Goal: Task Accomplishment & Management: Manage account settings

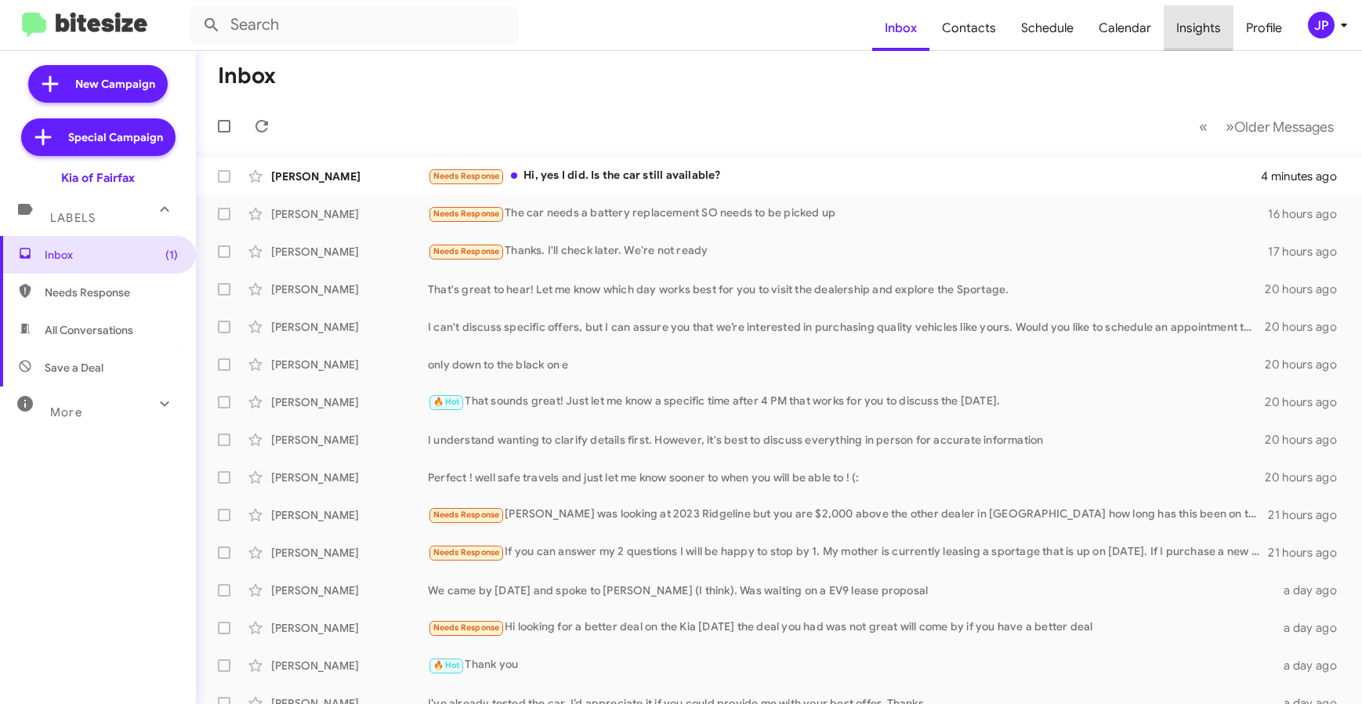
click at [1172, 27] on span "Insights" at bounding box center [1199, 27] width 70 height 45
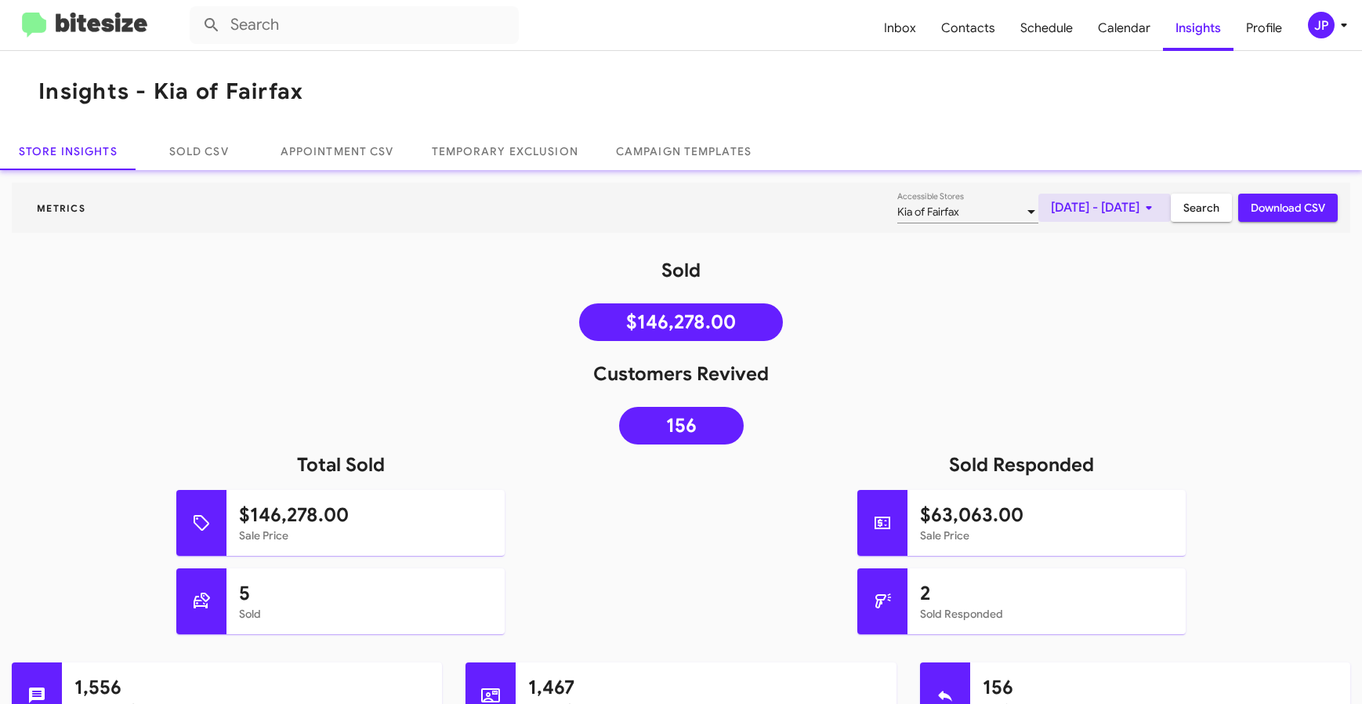
click at [1051, 212] on span "[DATE] - [DATE]" at bounding box center [1104, 208] width 107 height 28
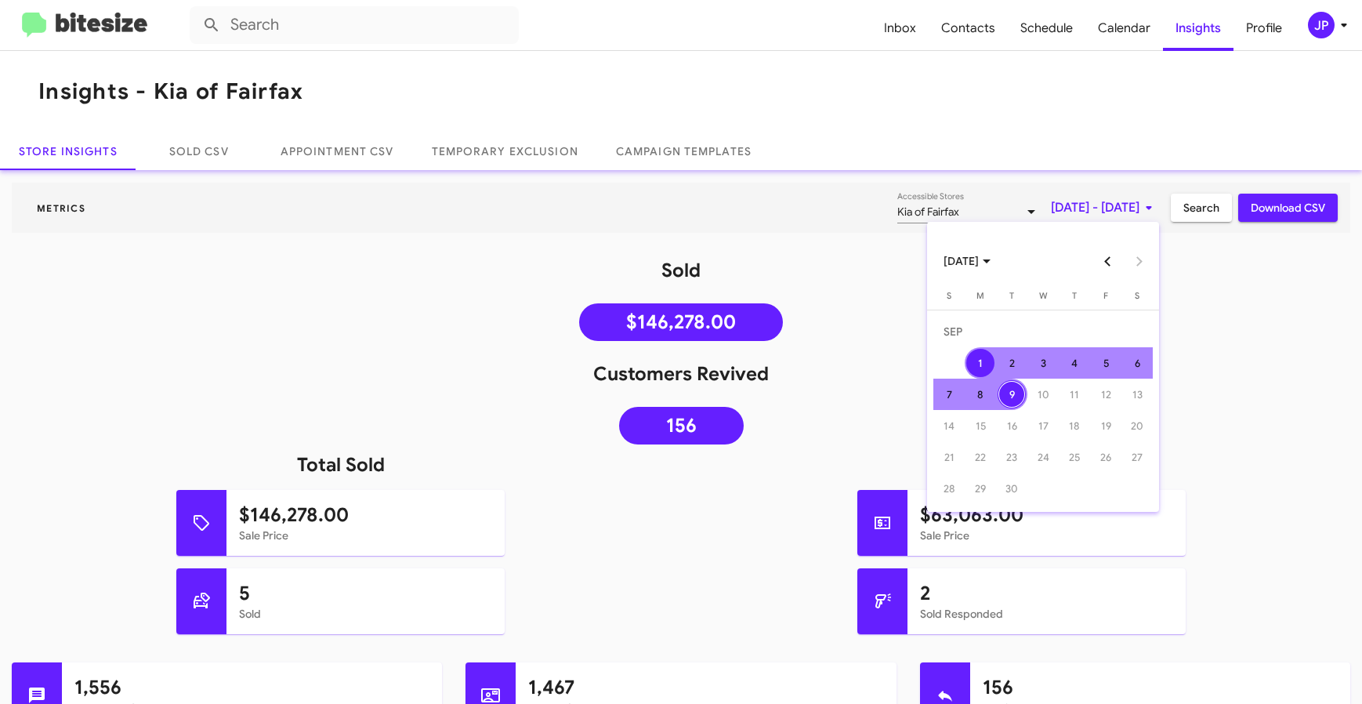
click at [1108, 261] on button "Previous month" at bounding box center [1108, 260] width 31 height 31
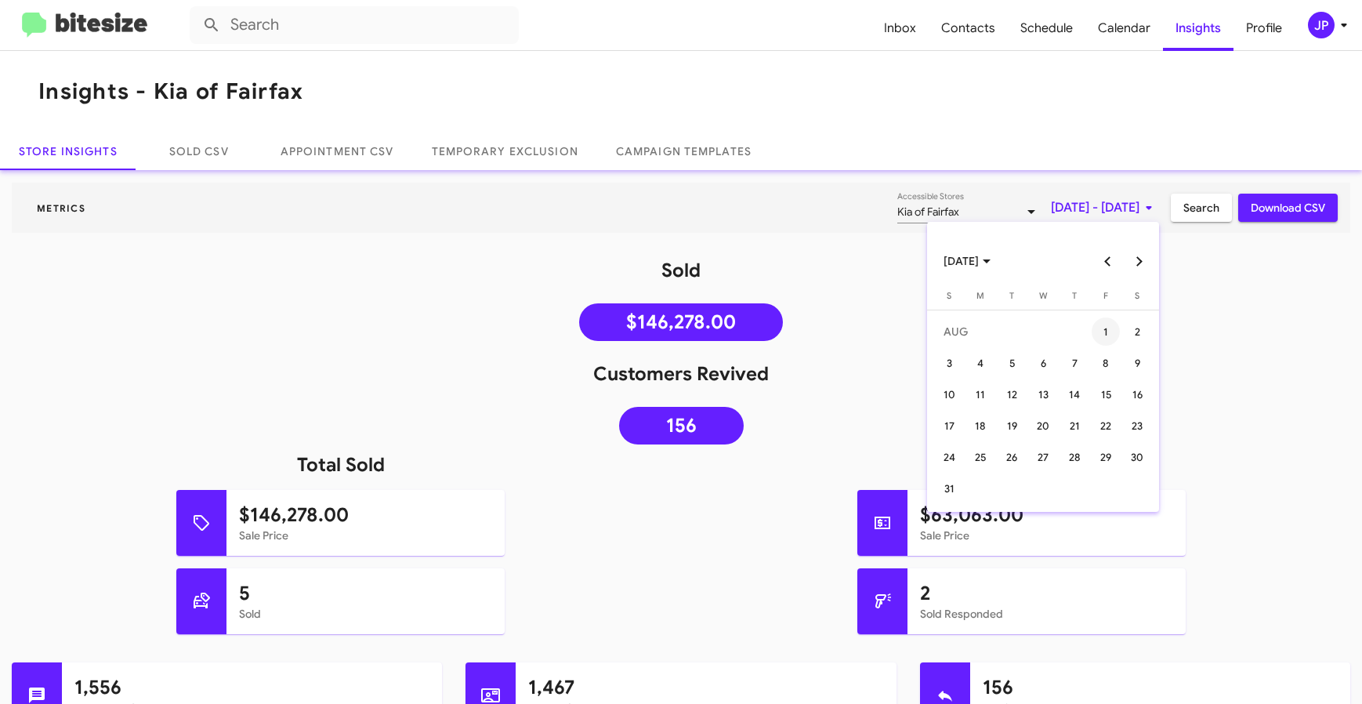
click at [1099, 331] on div "1" at bounding box center [1106, 331] width 28 height 28
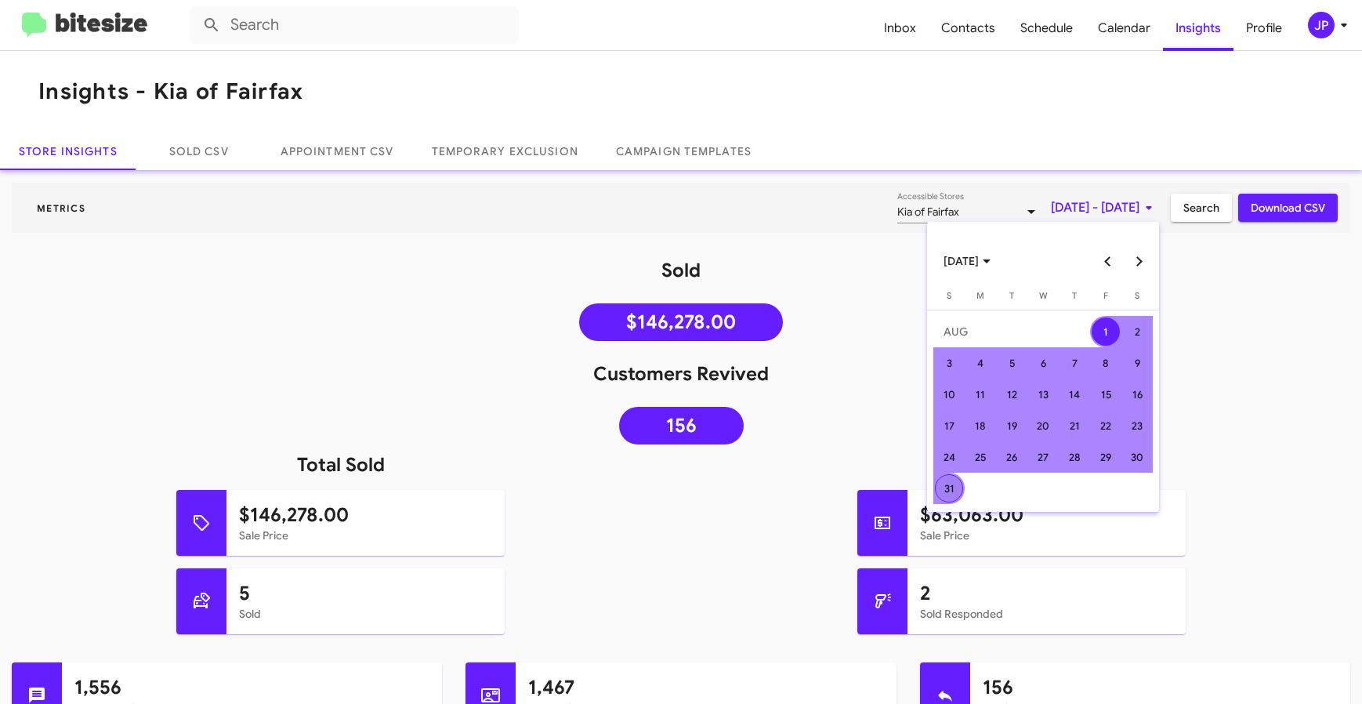
click at [954, 489] on div "31" at bounding box center [949, 488] width 28 height 28
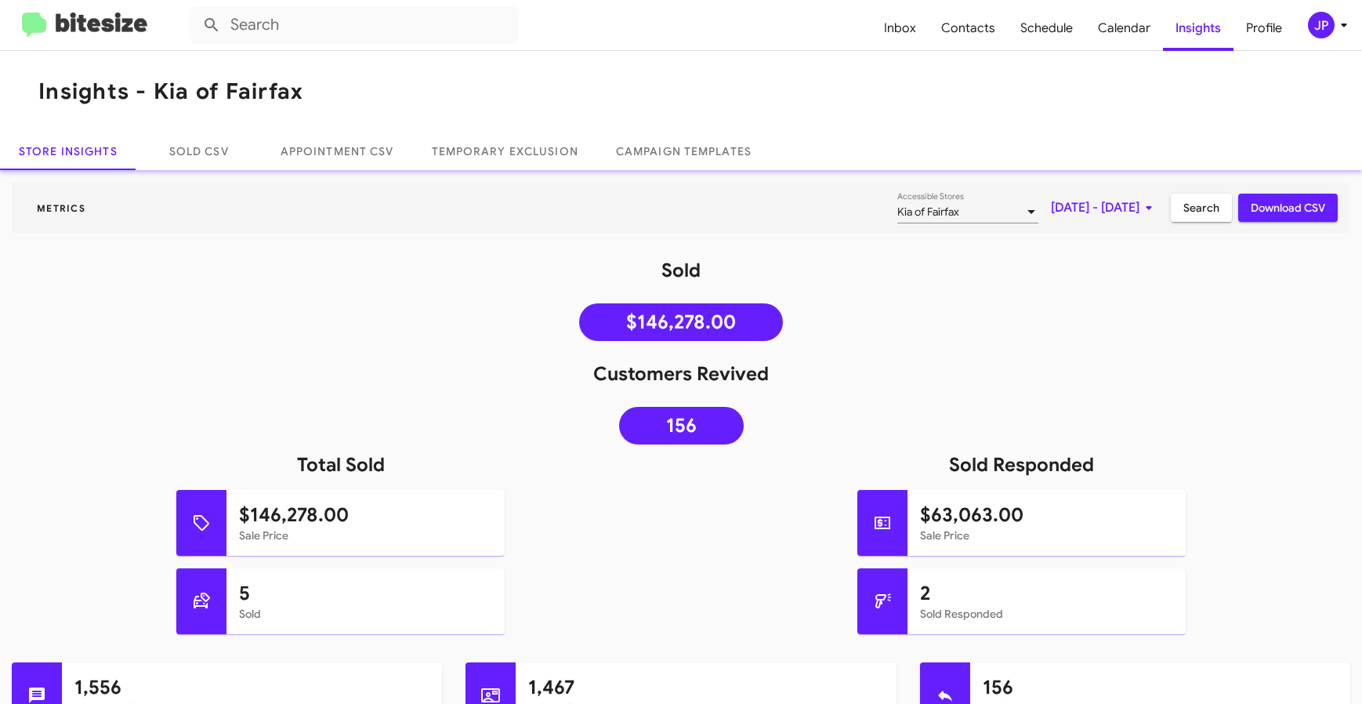
drag, startPoint x: 1208, startPoint y: 357, endPoint x: 1207, endPoint y: 285, distance: 72.1
click at [905, 212] on div "Kia of Fairfax" at bounding box center [960, 212] width 127 height 13
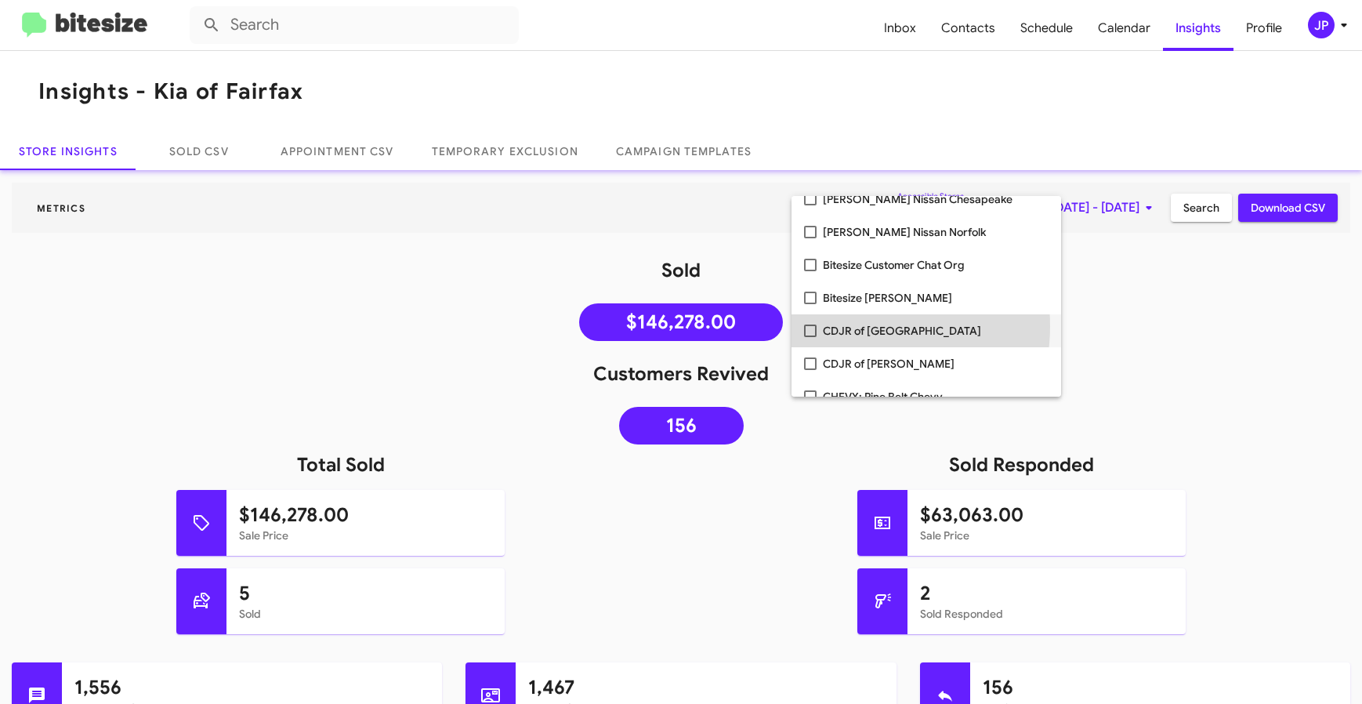
click at [850, 326] on span "CDJR of [GEOGRAPHIC_DATA]" at bounding box center [936, 330] width 226 height 33
click at [850, 326] on span "CDJR of [PERSON_NAME]" at bounding box center [936, 330] width 226 height 33
click at [850, 326] on span "Chevrolet of Bowie" at bounding box center [936, 328] width 226 height 33
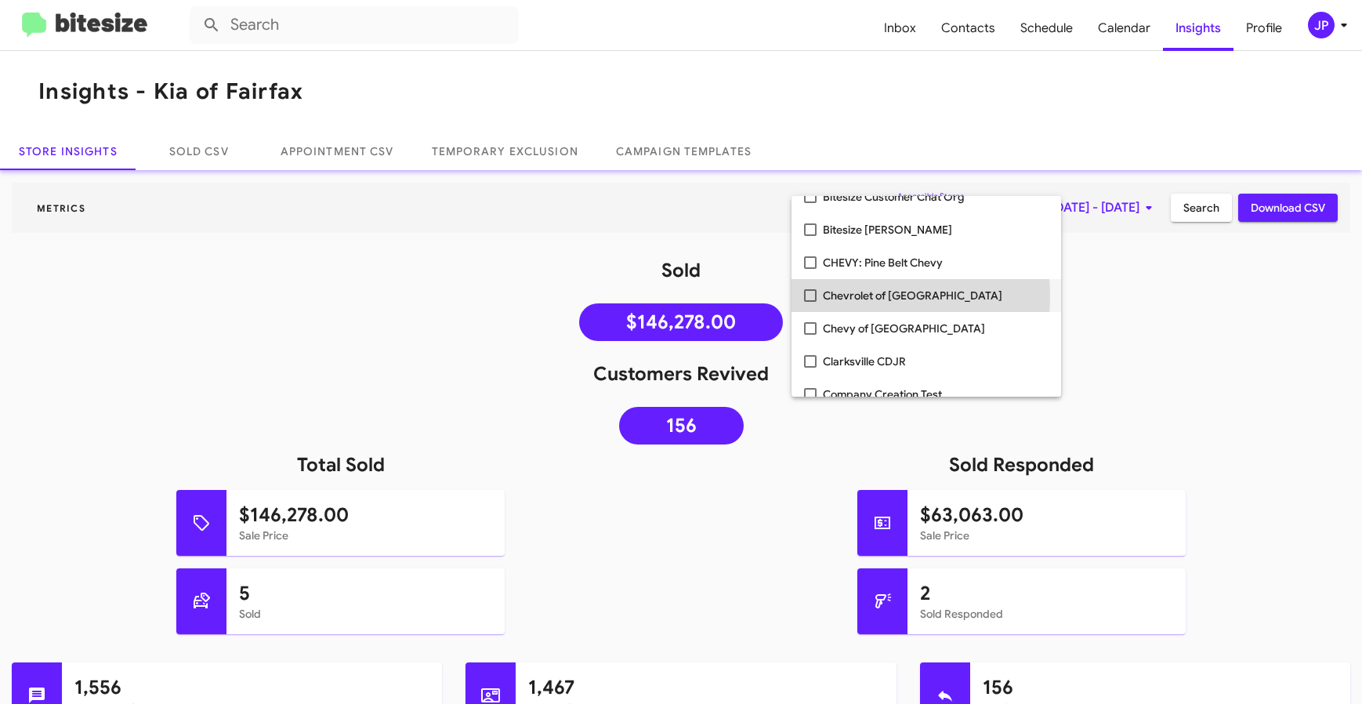
click at [847, 296] on span "Chevrolet of [GEOGRAPHIC_DATA]" at bounding box center [936, 295] width 226 height 33
click at [850, 303] on span "Chevy of [GEOGRAPHIC_DATA]" at bounding box center [936, 295] width 226 height 33
click at [852, 304] on span "Clarksville CDJR" at bounding box center [936, 295] width 226 height 33
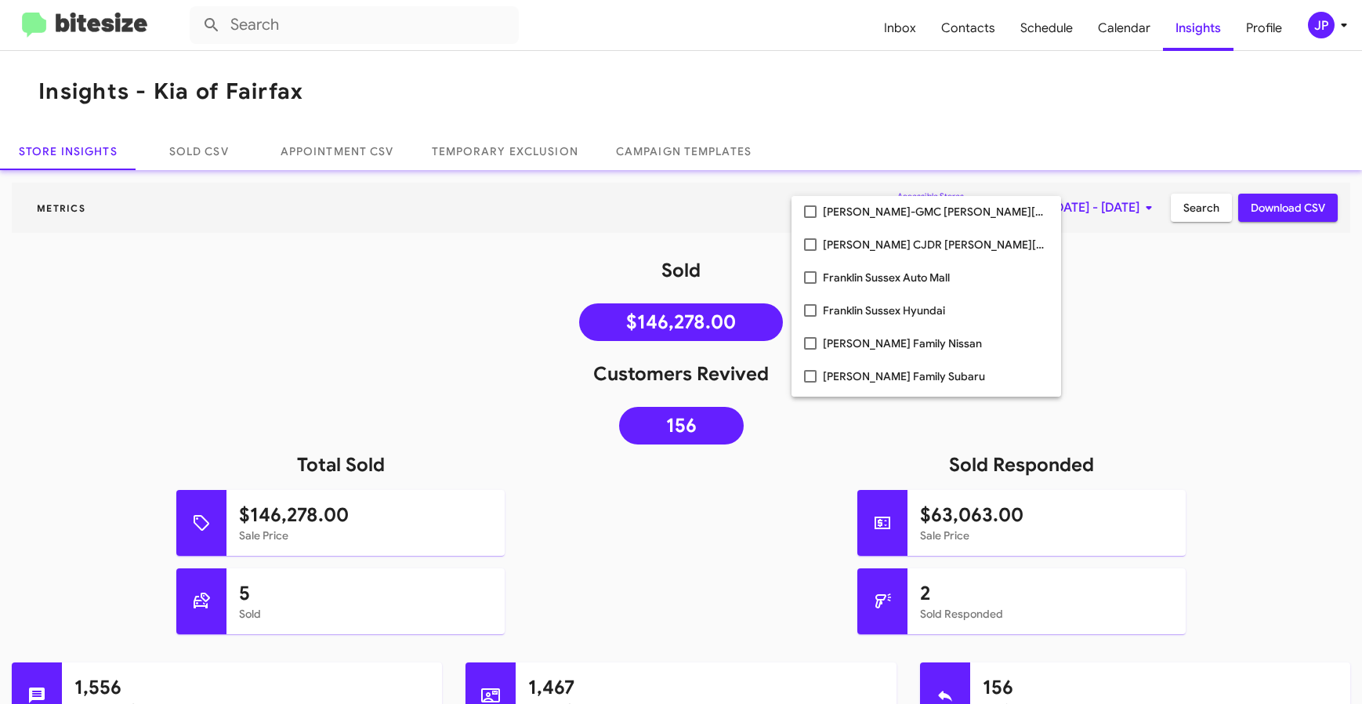
scroll to position [992, 0]
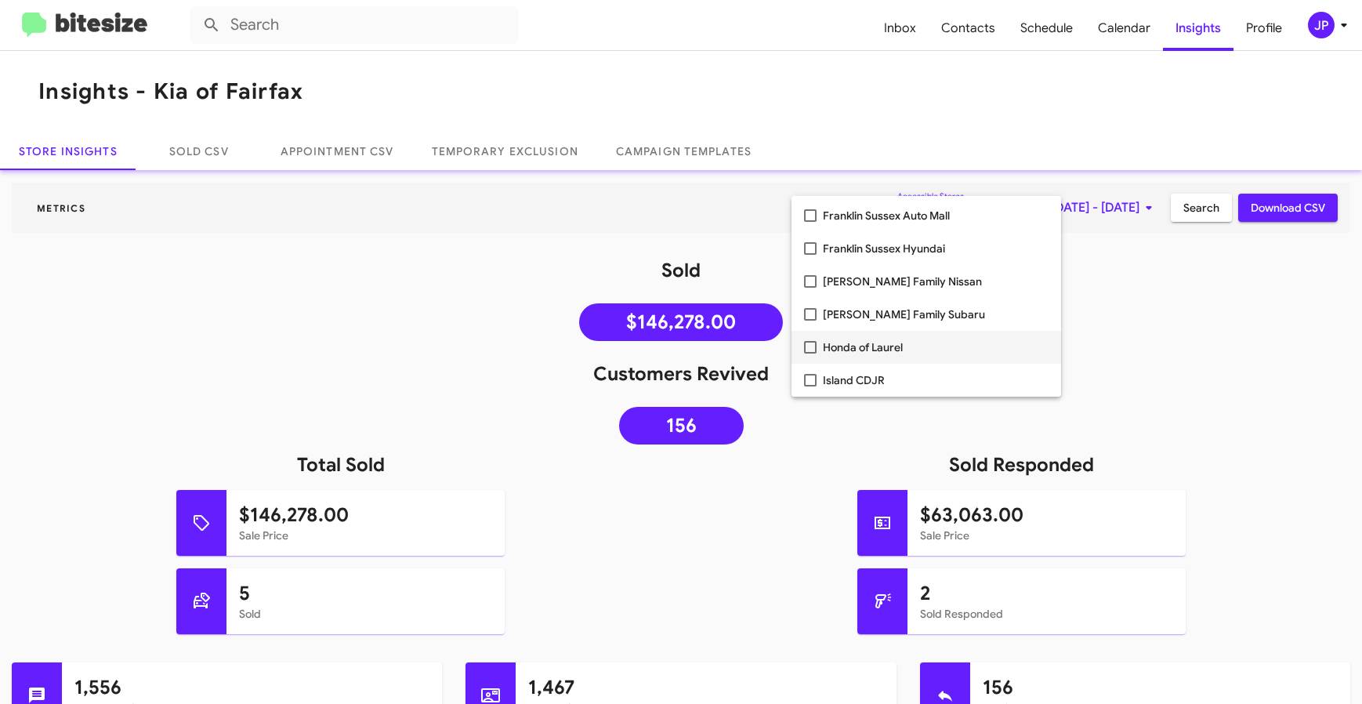
click at [875, 340] on span "Honda of Laurel" at bounding box center [936, 347] width 226 height 33
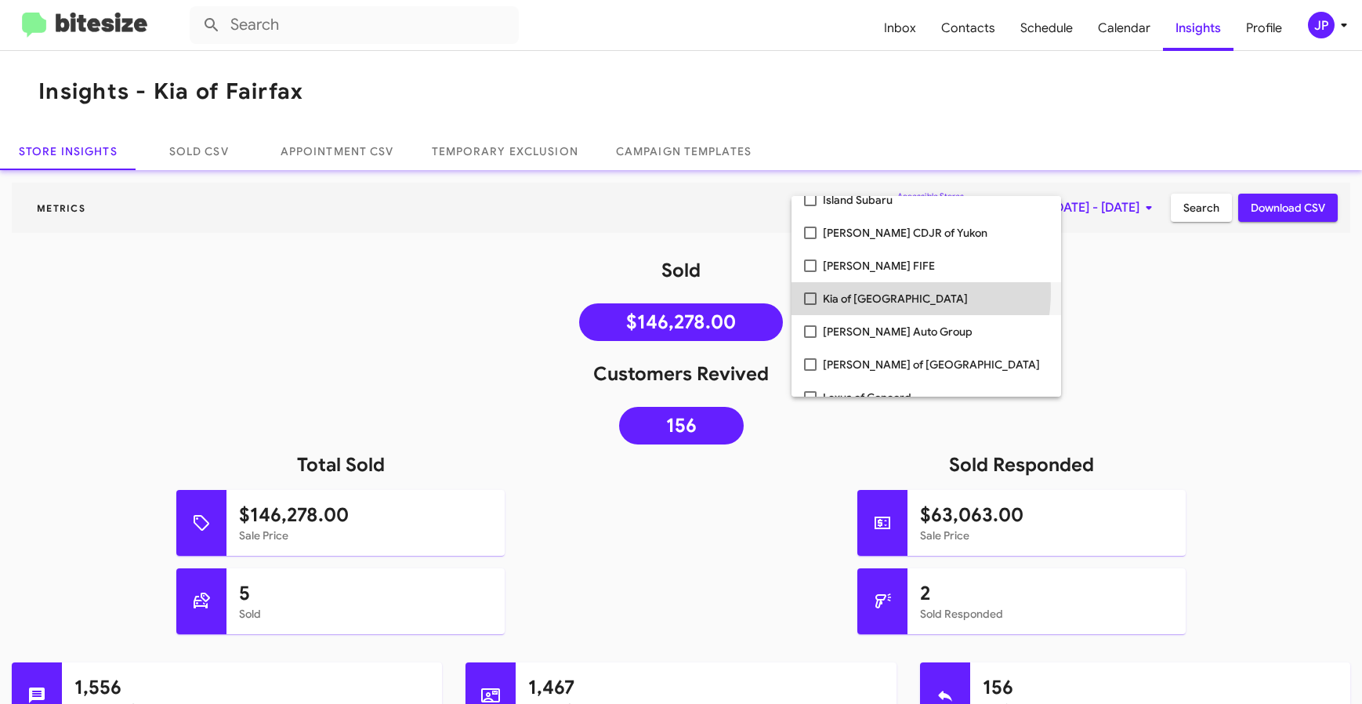
click at [875, 292] on span "Kia of [GEOGRAPHIC_DATA]" at bounding box center [936, 298] width 226 height 33
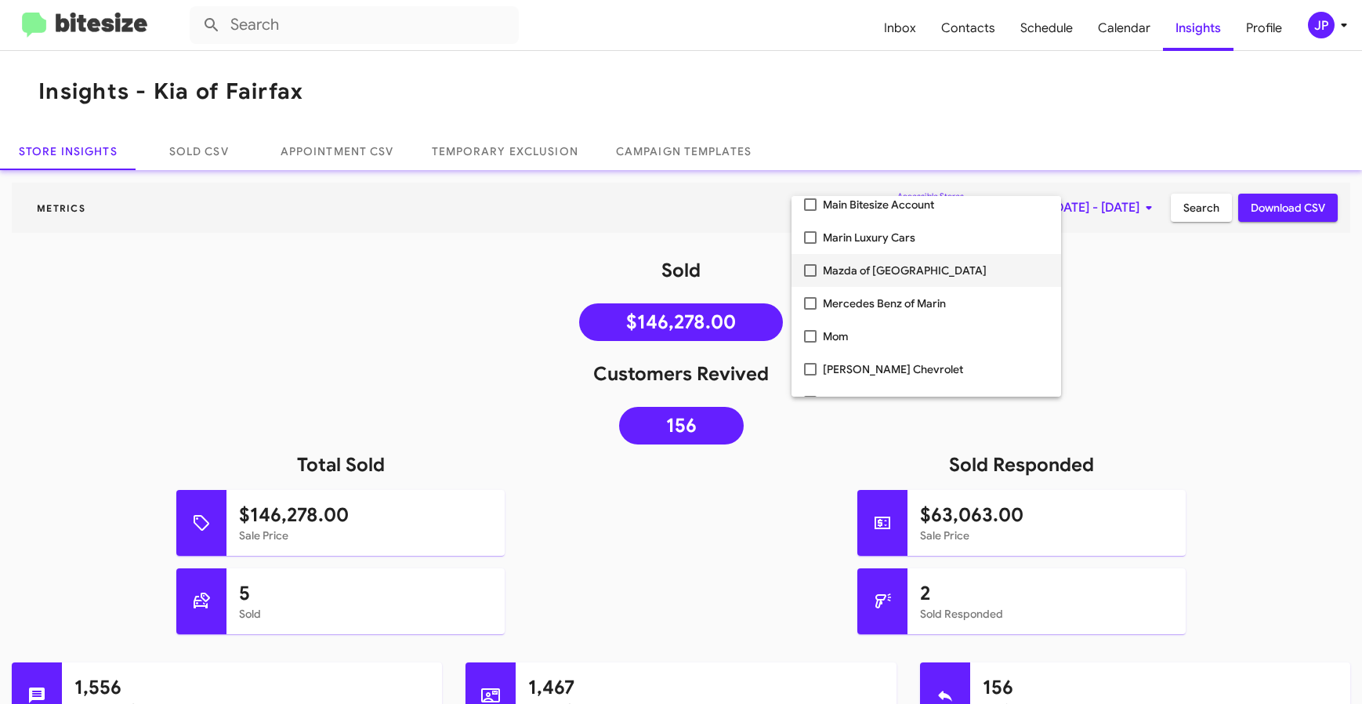
click at [881, 278] on span "Mazda of [GEOGRAPHIC_DATA]" at bounding box center [936, 270] width 226 height 33
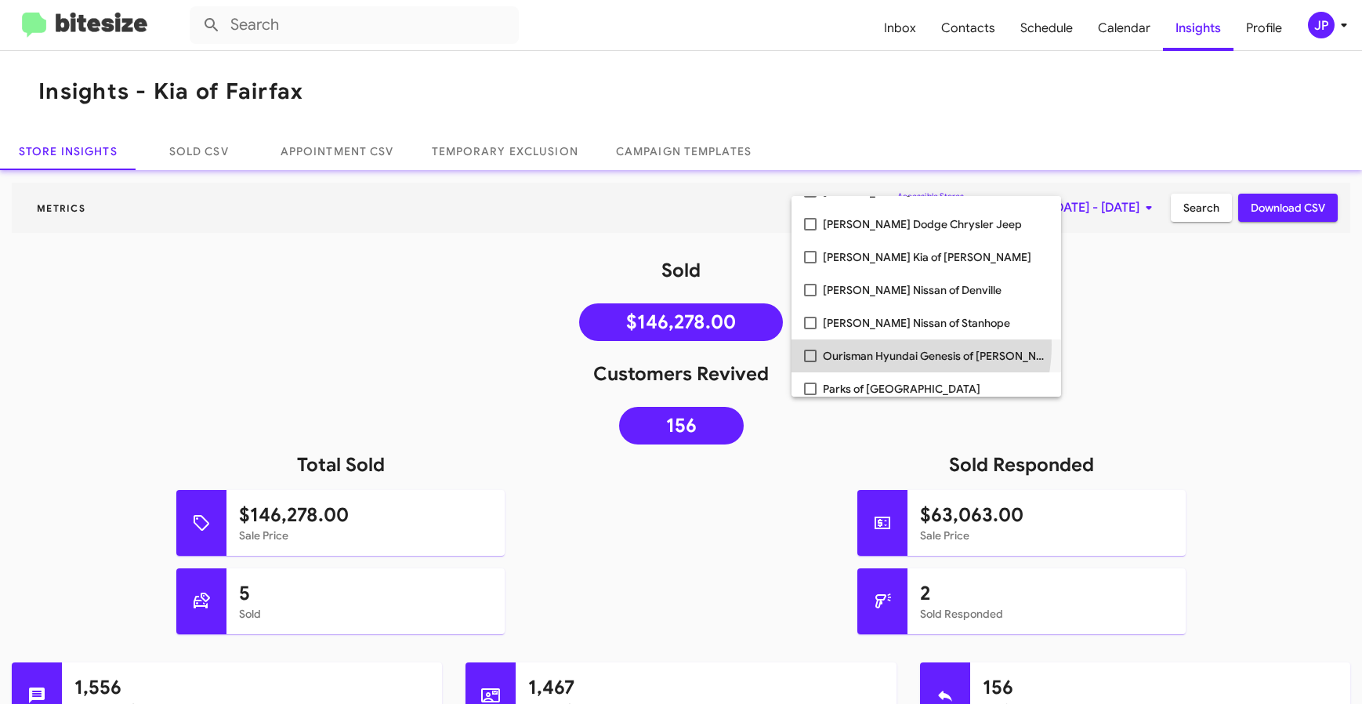
click at [889, 345] on span "Ourisman Hyundai Genesis of [PERSON_NAME]" at bounding box center [936, 355] width 226 height 33
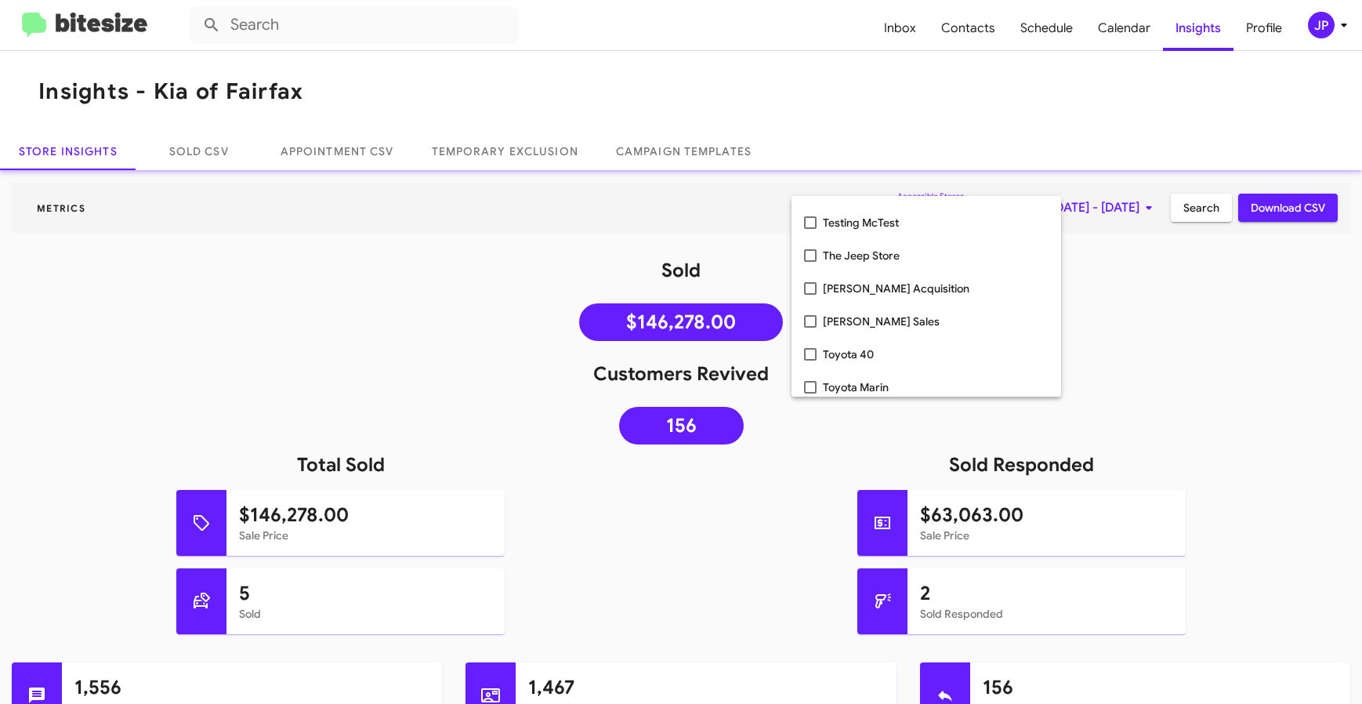
scroll to position [3069, 0]
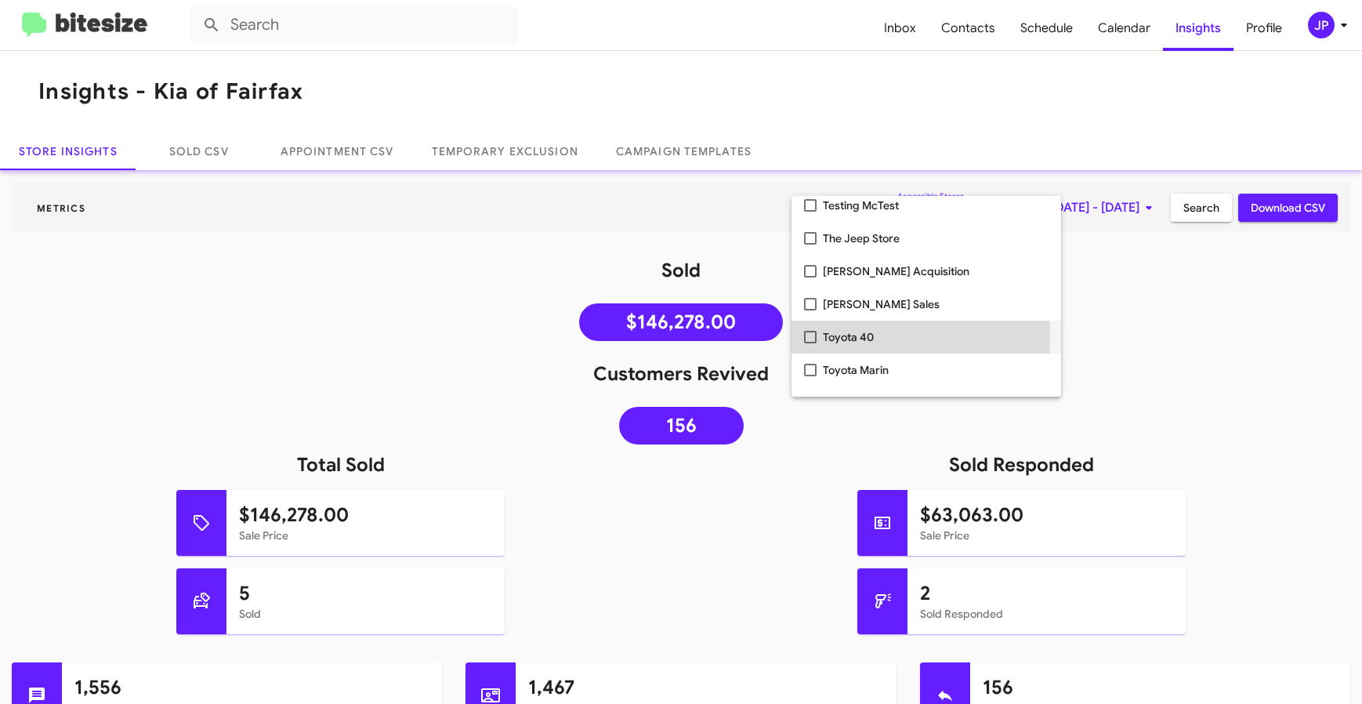
click at [812, 338] on mat-pseudo-checkbox at bounding box center [810, 337] width 13 height 13
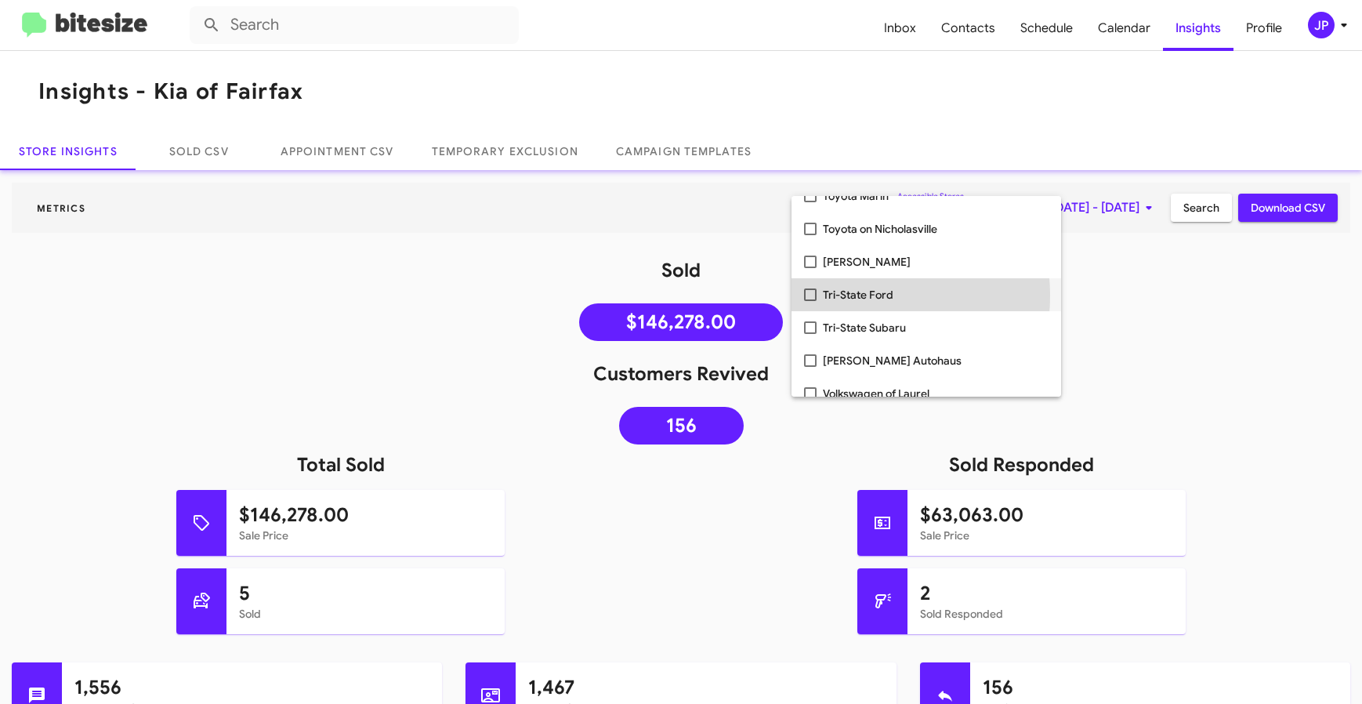
click at [847, 295] on span "Tri-State Ford" at bounding box center [936, 294] width 226 height 33
click at [847, 295] on span "Tri-State Subaru" at bounding box center [936, 294] width 226 height 33
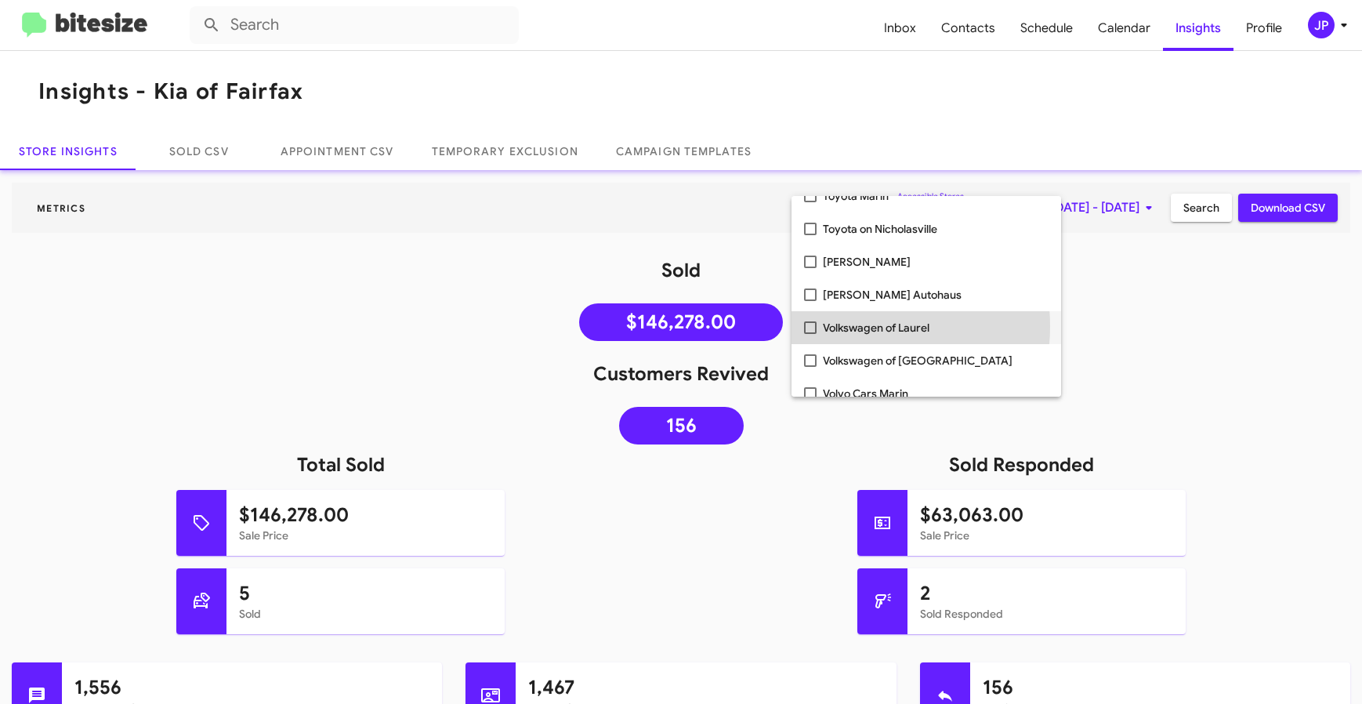
click at [850, 326] on span "Volkswagen of Laurel" at bounding box center [936, 327] width 226 height 33
click at [849, 334] on span "Volkswagen of [GEOGRAPHIC_DATA]" at bounding box center [936, 327] width 226 height 33
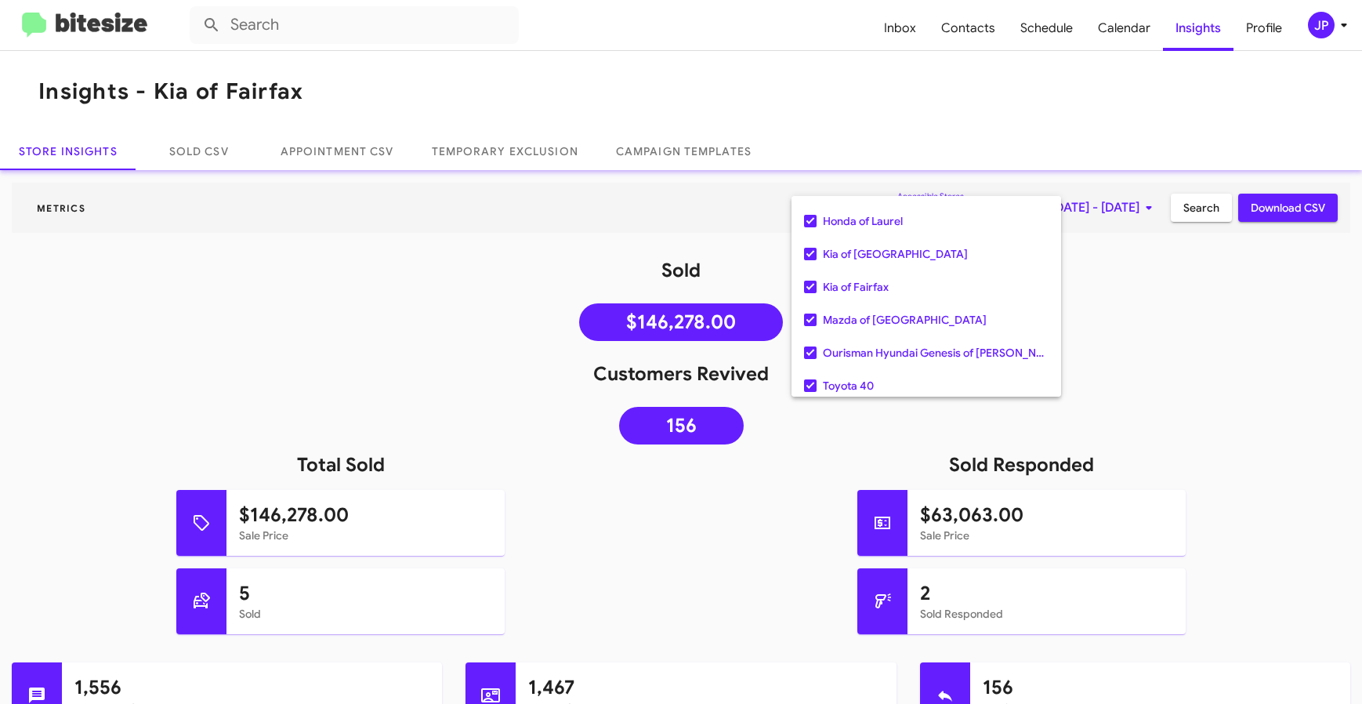
scroll to position [0, 0]
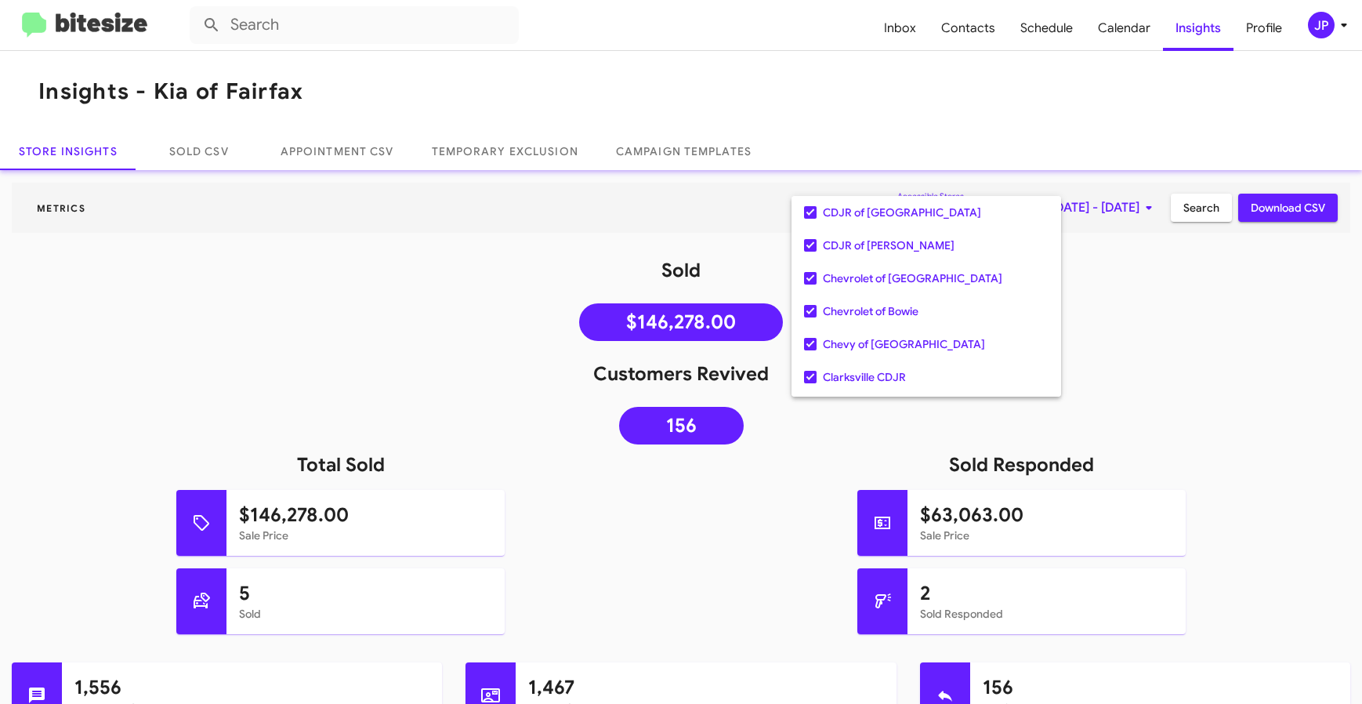
click at [1122, 336] on div at bounding box center [681, 352] width 1362 height 704
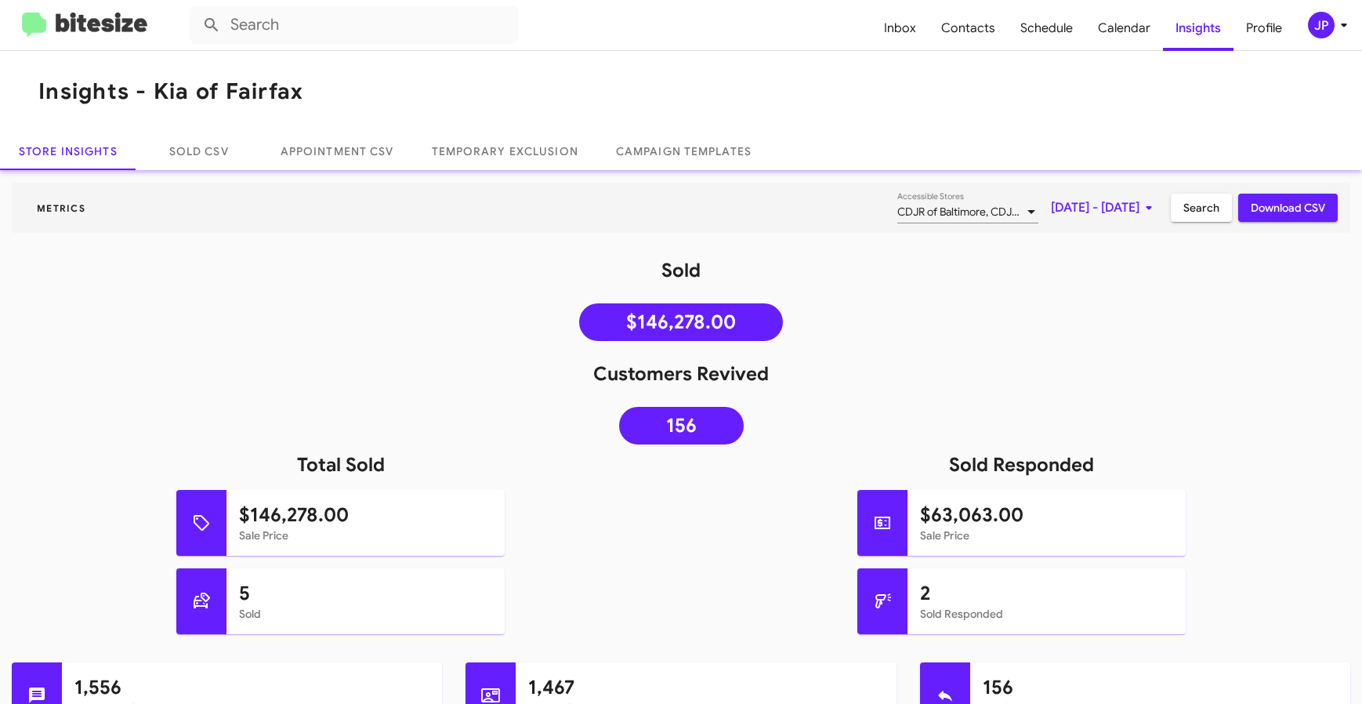
click at [1184, 212] on span "Search" at bounding box center [1202, 208] width 36 height 28
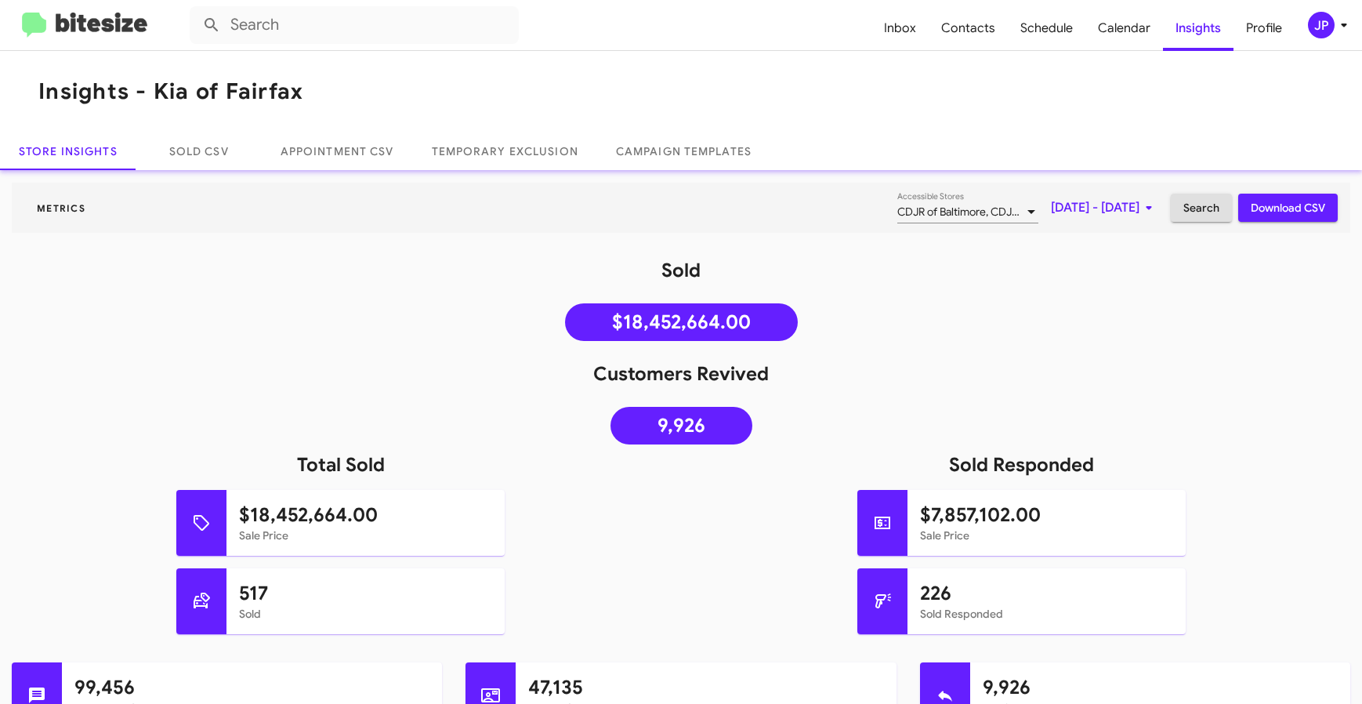
click at [753, 574] on div "226 Sold Responded" at bounding box center [1021, 615] width 705 height 94
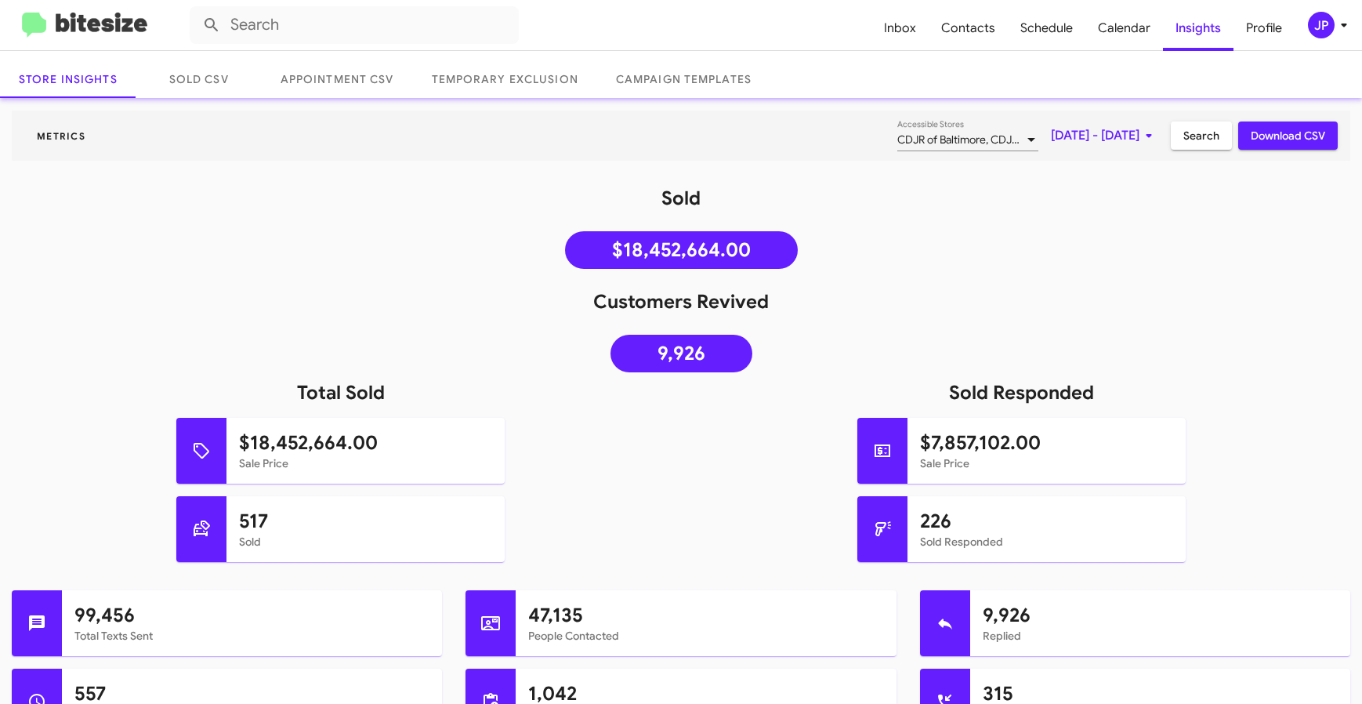
scroll to position [83, 0]
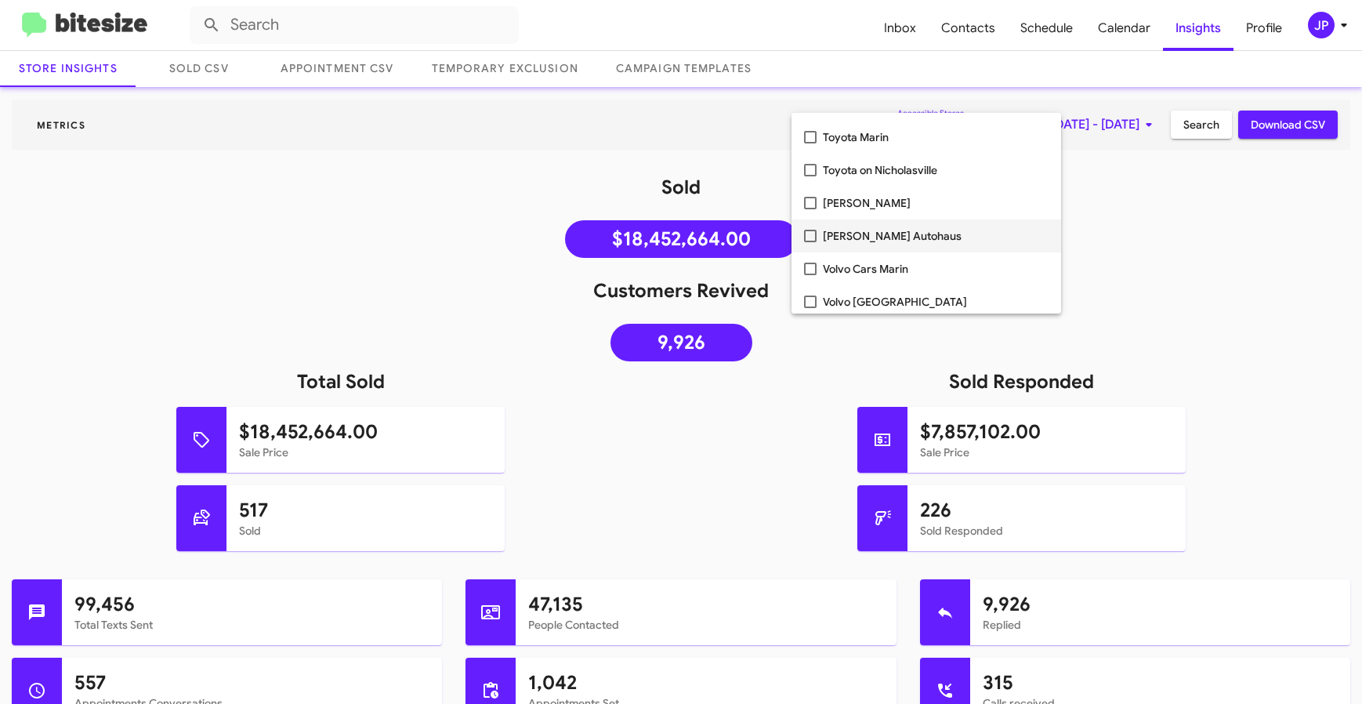
scroll to position [3355, 0]
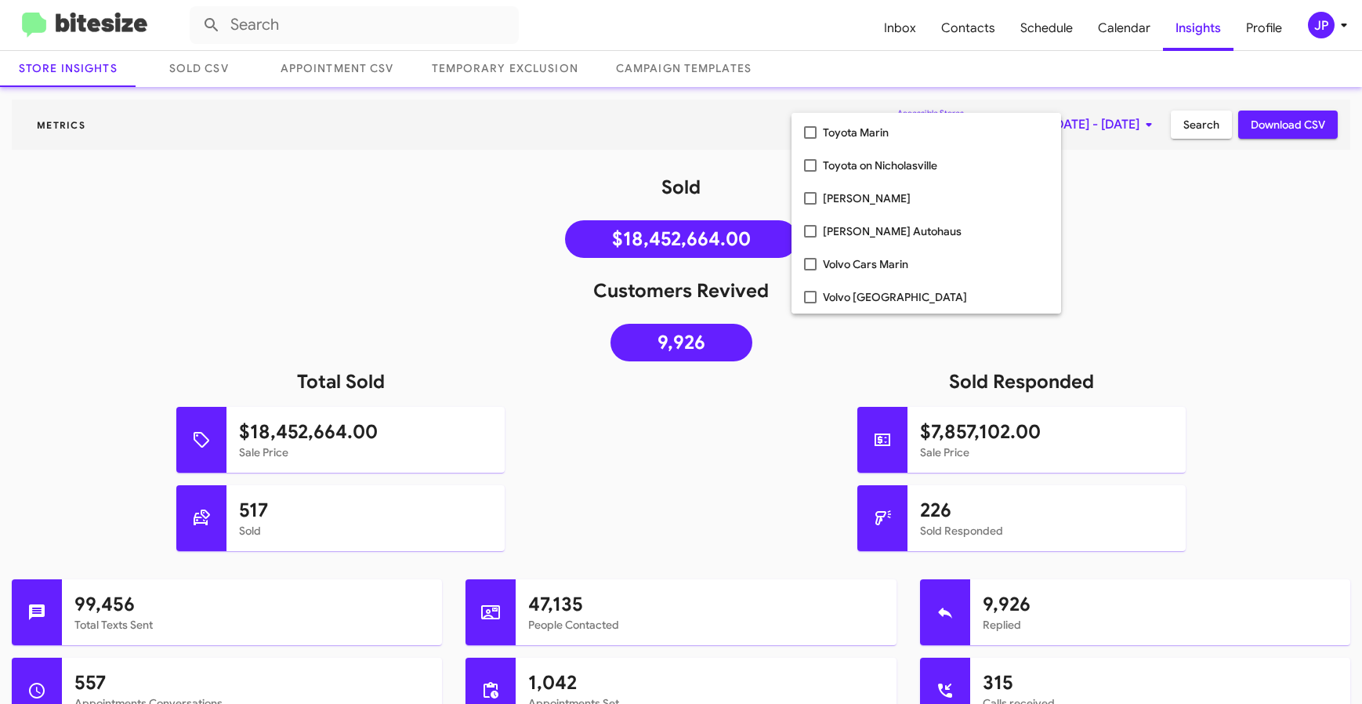
click at [781, 488] on div at bounding box center [681, 352] width 1362 height 704
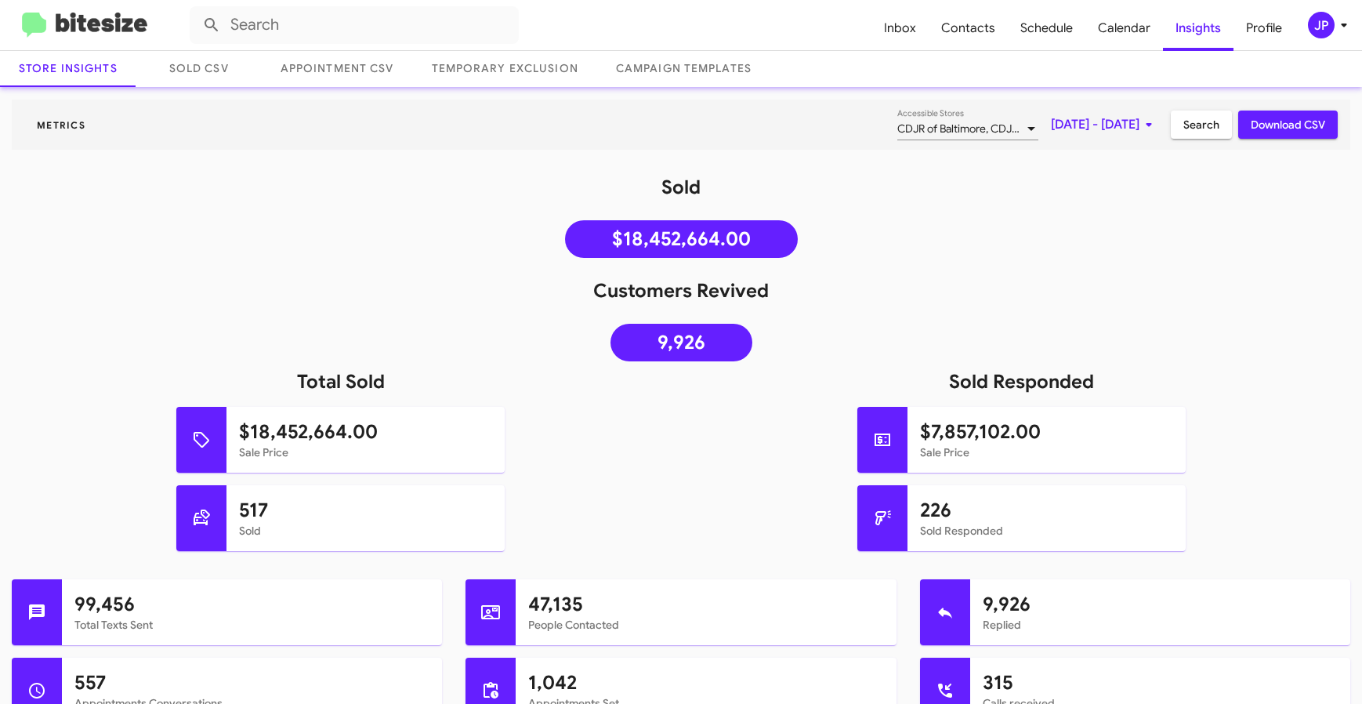
drag, startPoint x: 715, startPoint y: 238, endPoint x: 614, endPoint y: 238, distance: 101.1
click at [614, 238] on span "$18,452,664.00" at bounding box center [681, 239] width 139 height 16
copy span "18,452,664"
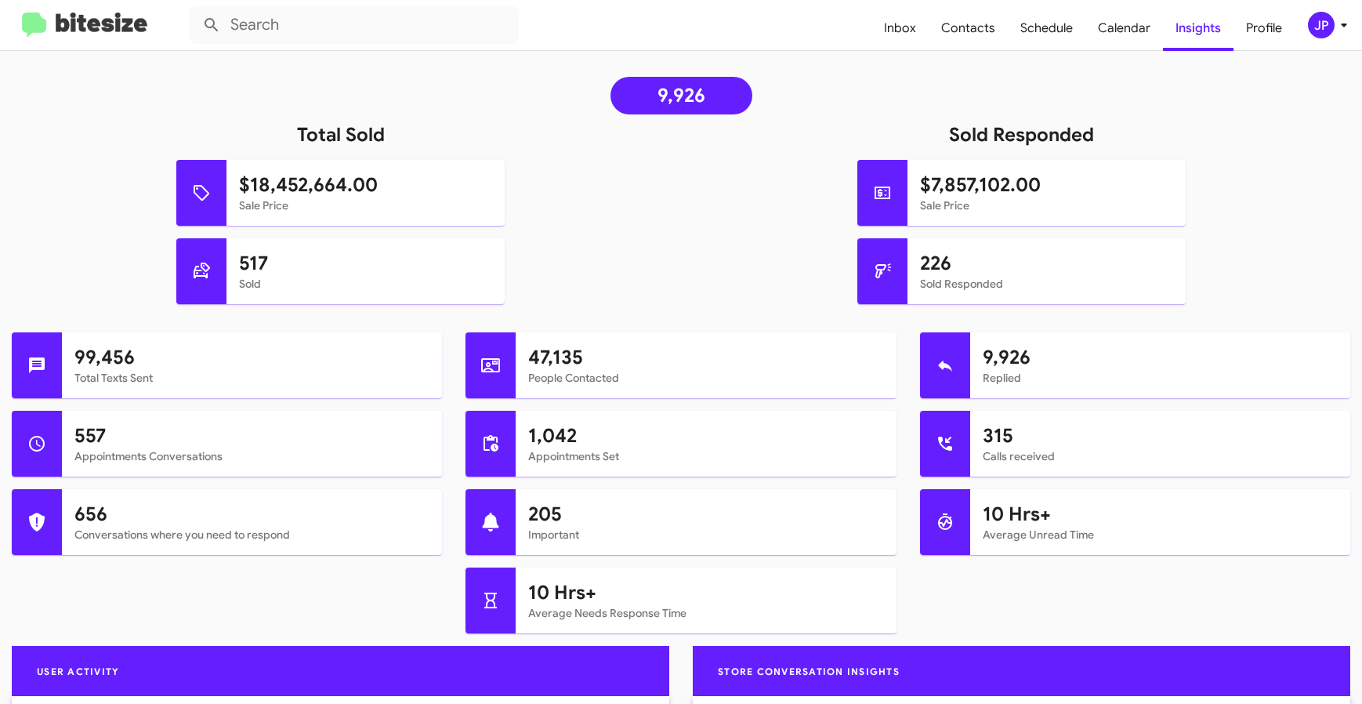
scroll to position [337, 0]
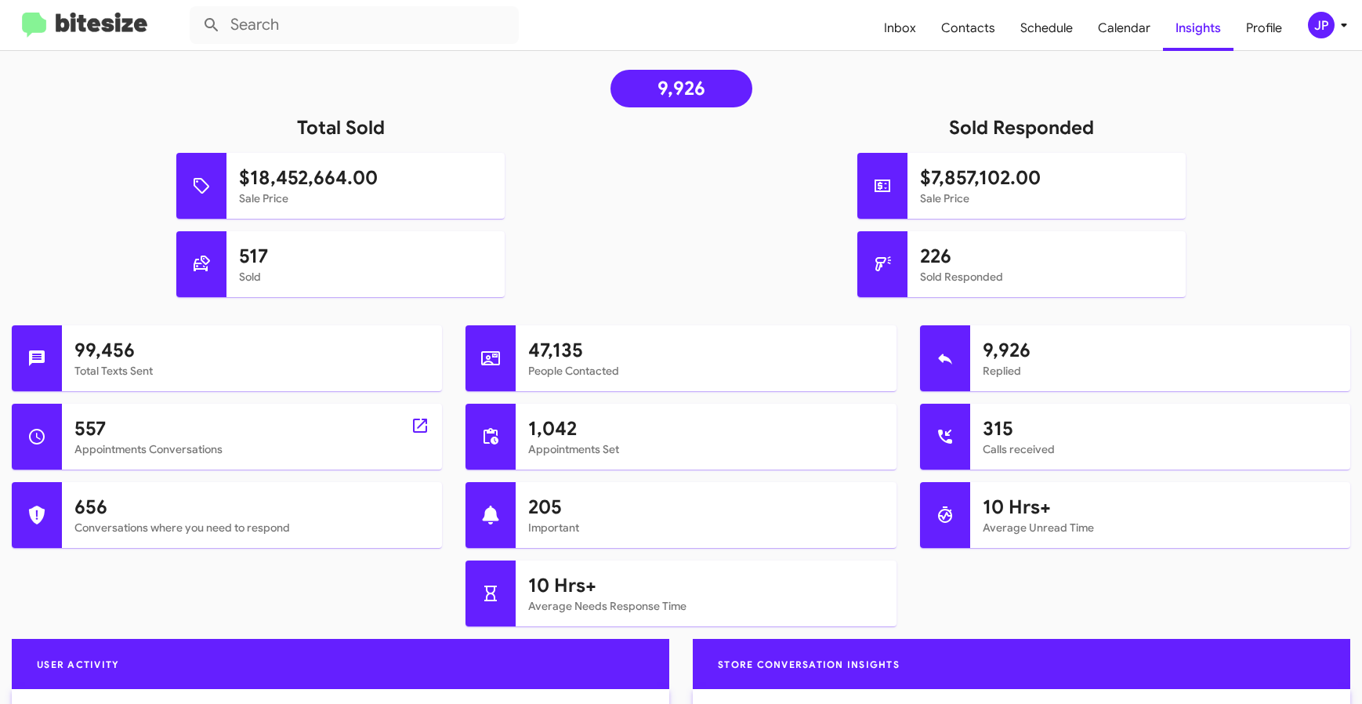
drag, startPoint x: 103, startPoint y: 423, endPoint x: 78, endPoint y: 426, distance: 26.0
click at [78, 426] on h1 "557" at bounding box center [251, 428] width 355 height 25
copy h1 "557"
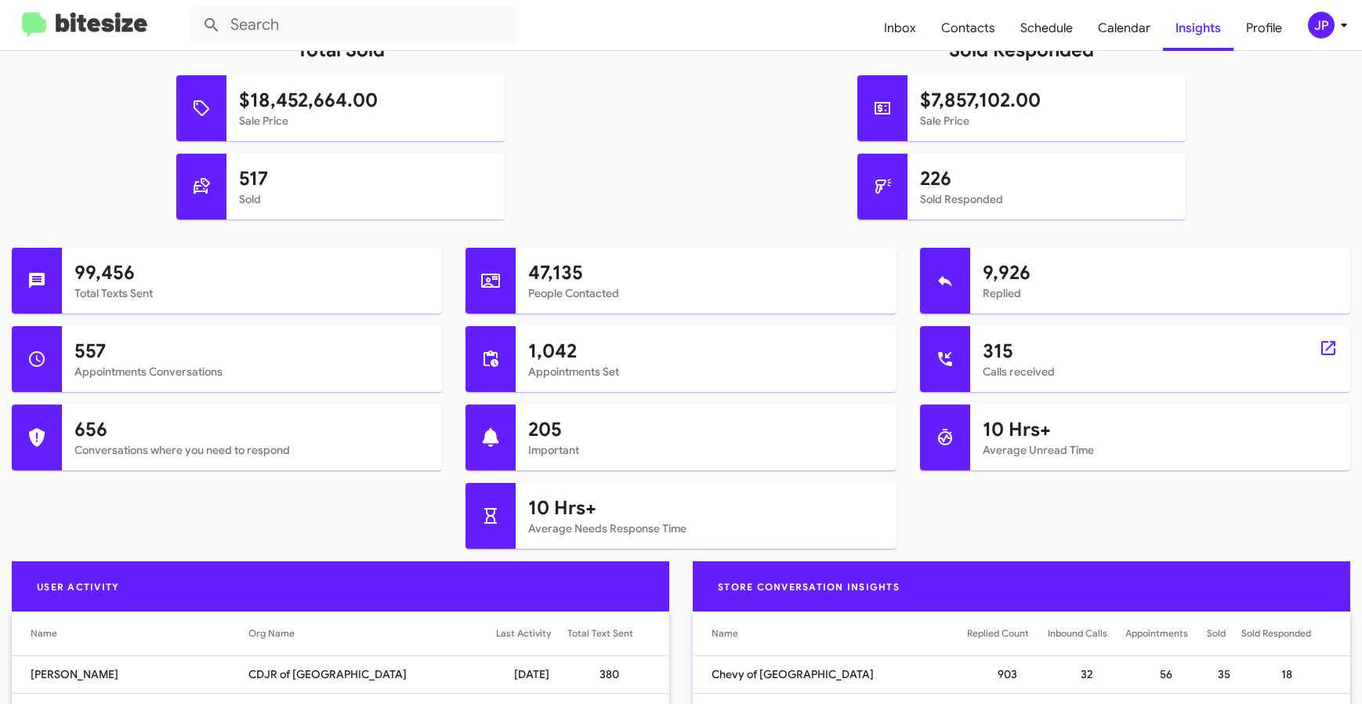
scroll to position [481, 0]
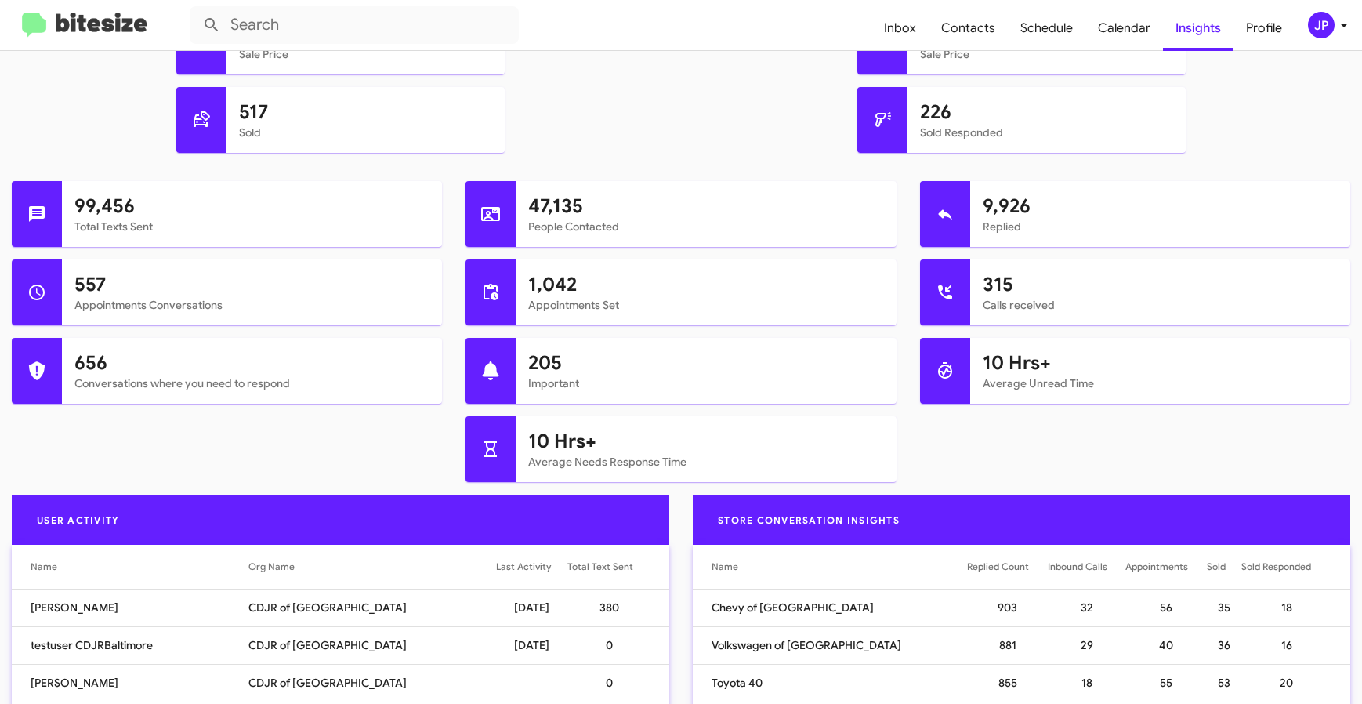
click at [1025, 459] on div "99,456 Total Texts Sent 47,135 People Contacted 9,926 Replied 557 Appointments …" at bounding box center [681, 338] width 1362 height 314
drag, startPoint x: 147, startPoint y: 361, endPoint x: 63, endPoint y: 361, distance: 84.7
click at [63, 361] on div "656 Conversations where you need to respond" at bounding box center [252, 371] width 380 height 66
copy h1 "656"
click at [496, 556] on th "Last Activity" at bounding box center [531, 567] width 71 height 44
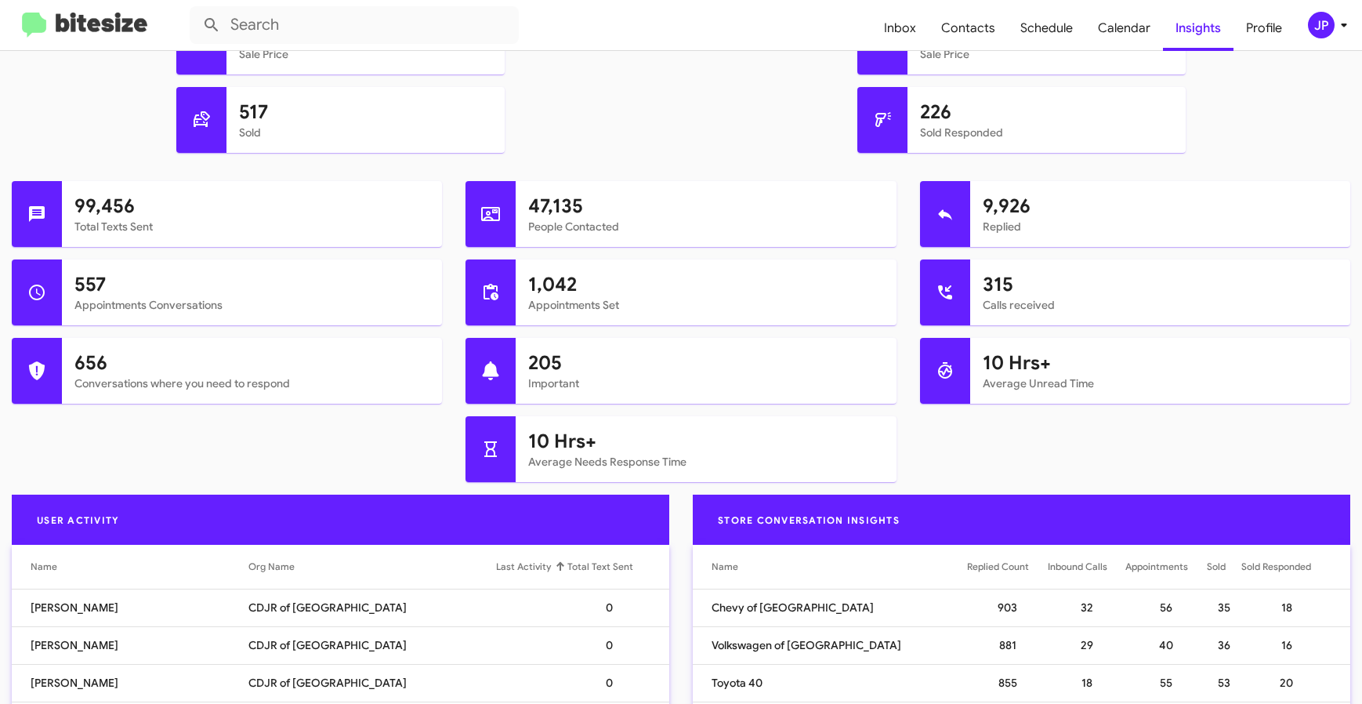
click at [496, 556] on th "Last Activity" at bounding box center [531, 567] width 71 height 44
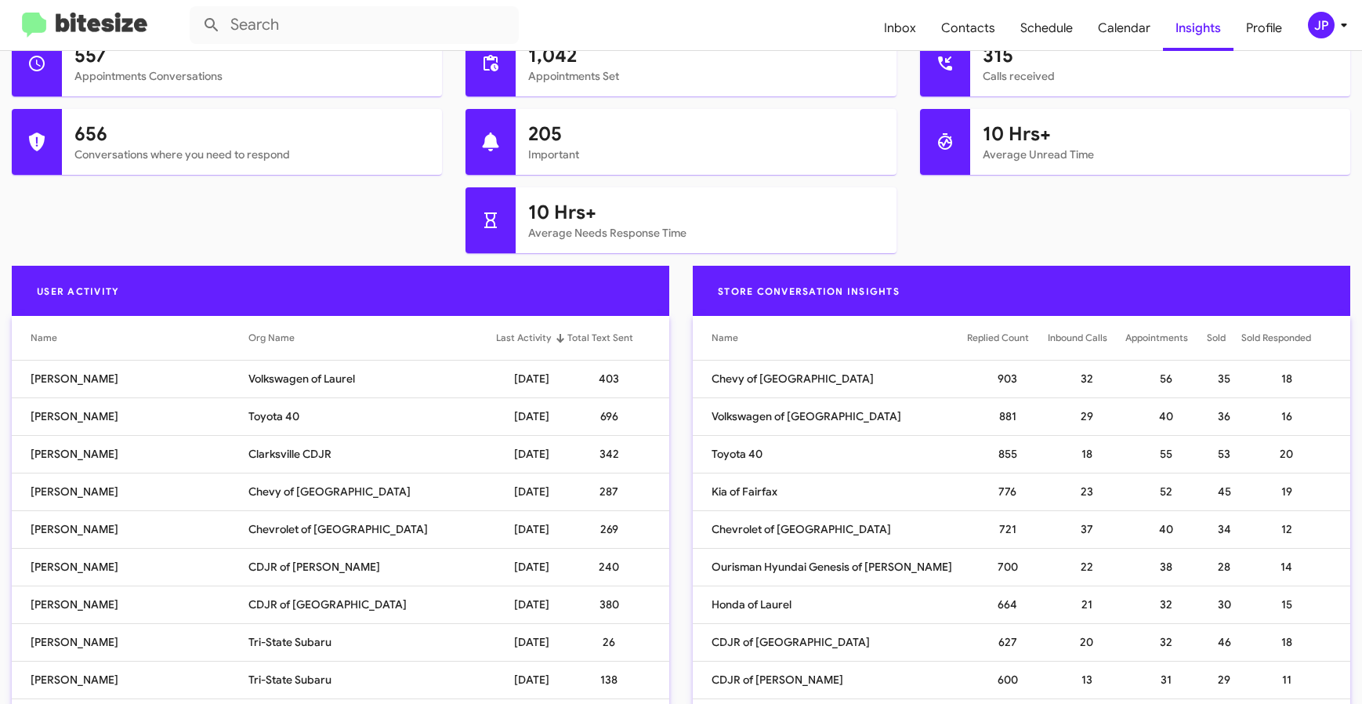
scroll to position [718, 0]
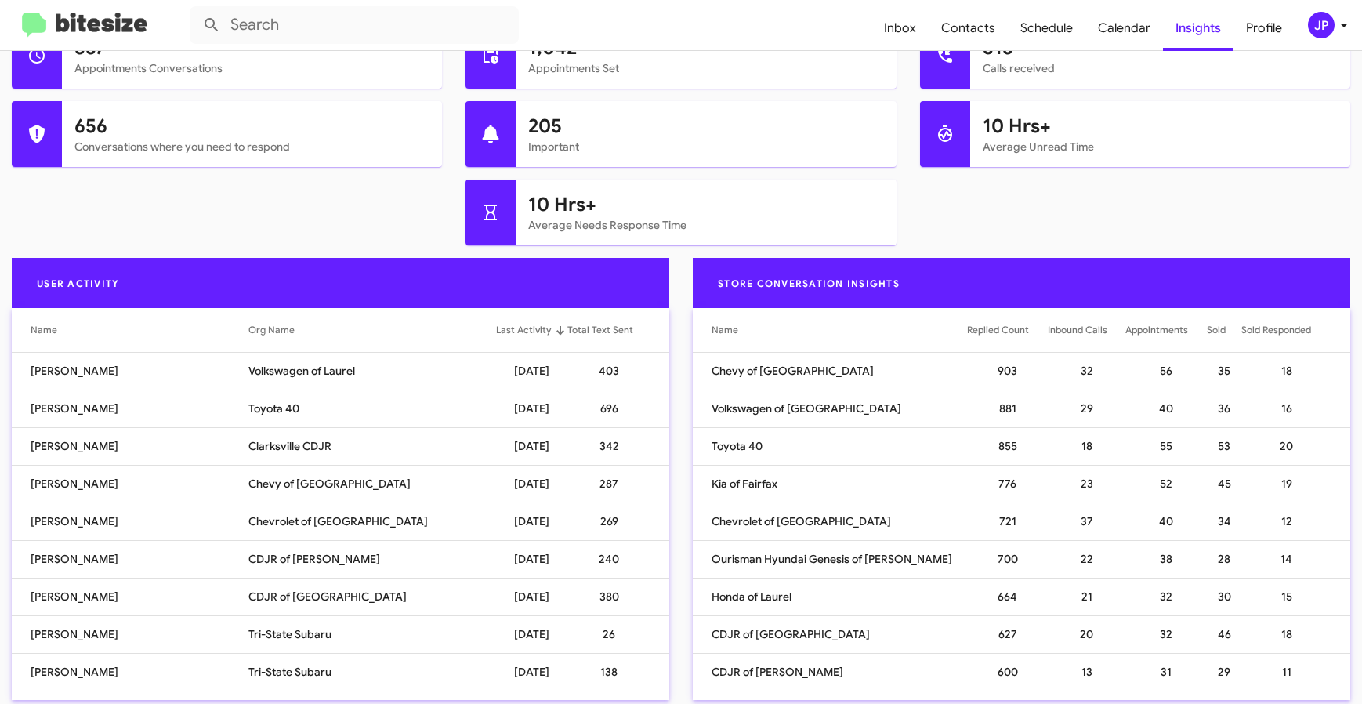
click at [567, 334] on div "Total Text Sent" at bounding box center [600, 330] width 66 height 16
click at [567, 333] on div "Total Text Sent" at bounding box center [600, 330] width 66 height 16
click at [599, 368] on td "696" at bounding box center [618, 371] width 102 height 38
drag, startPoint x: 600, startPoint y: 372, endPoint x: 574, endPoint y: 375, distance: 26.1
click at [574, 375] on td "696" at bounding box center [618, 371] width 102 height 38
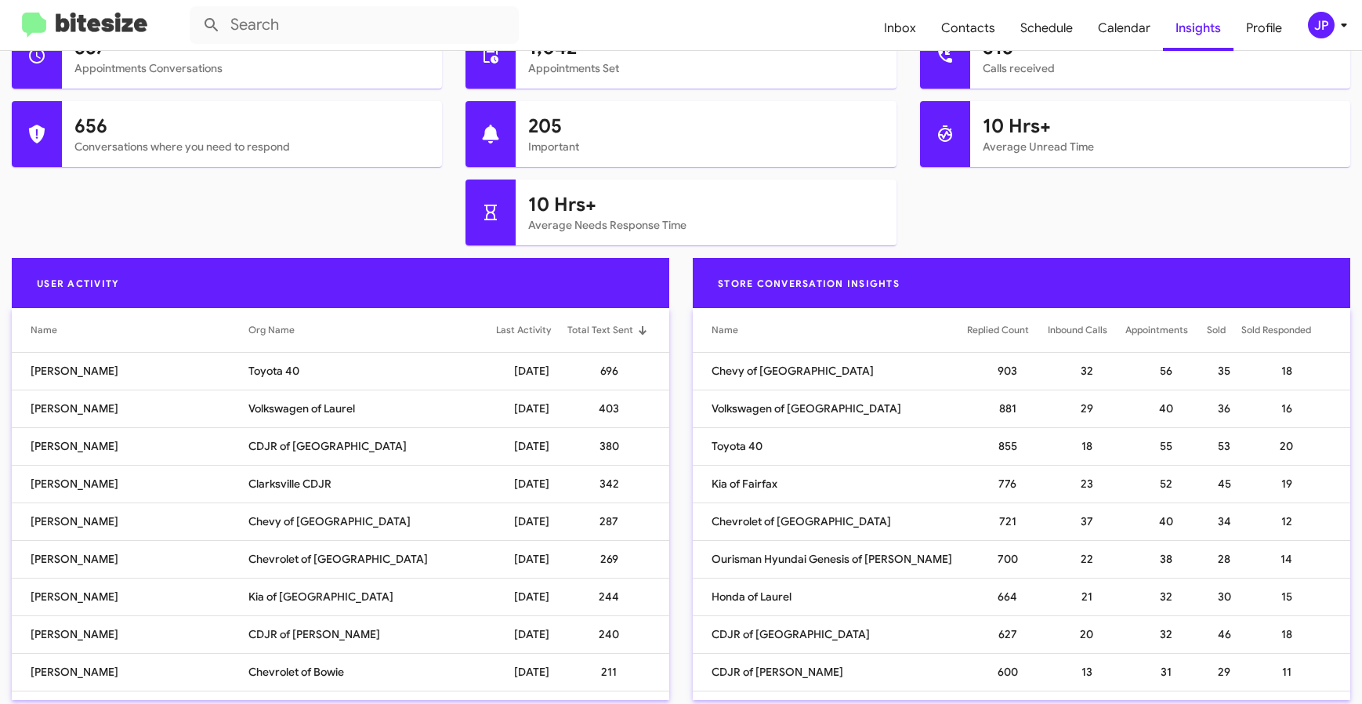
copy td "696"
click at [150, 411] on td "[PERSON_NAME]" at bounding box center [130, 409] width 237 height 38
drag, startPoint x: 604, startPoint y: 411, endPoint x: 577, endPoint y: 411, distance: 27.4
click at [577, 411] on td "403" at bounding box center [618, 409] width 102 height 38
copy td "403"
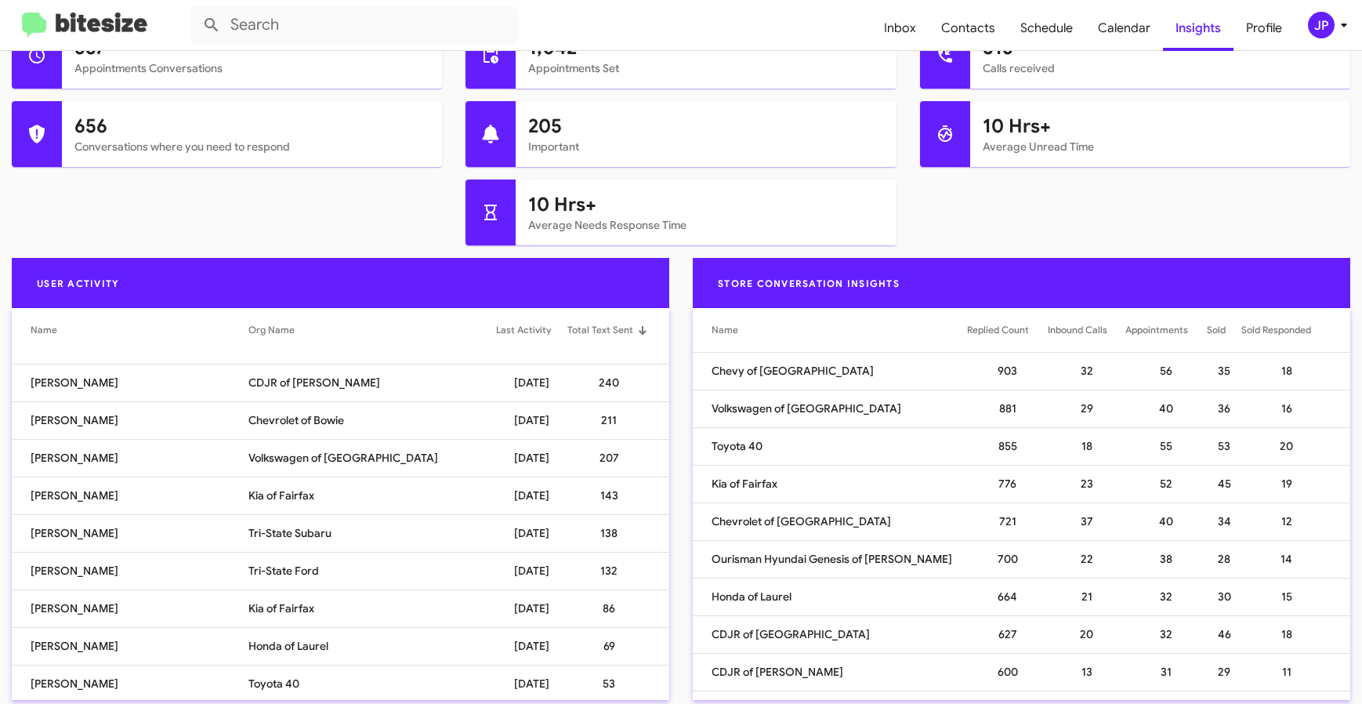
scroll to position [0, 0]
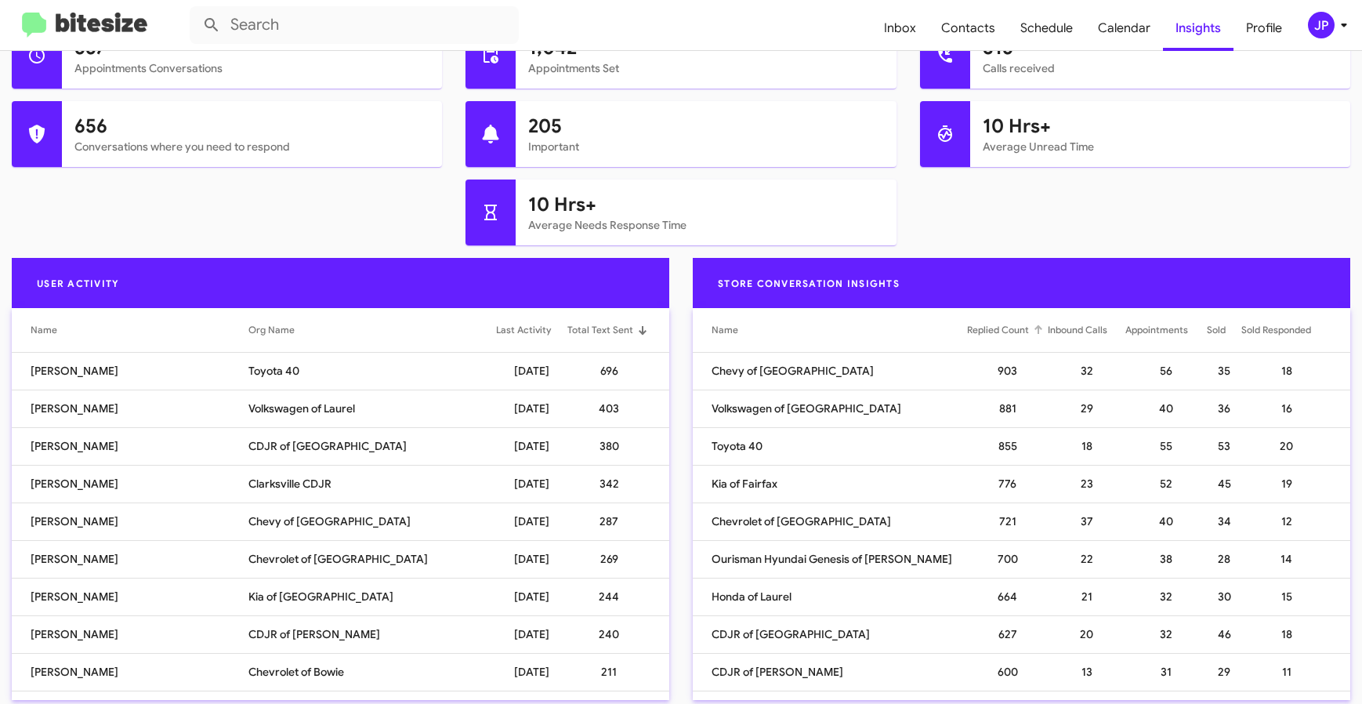
click at [978, 329] on div "Replied Count" at bounding box center [998, 330] width 62 height 16
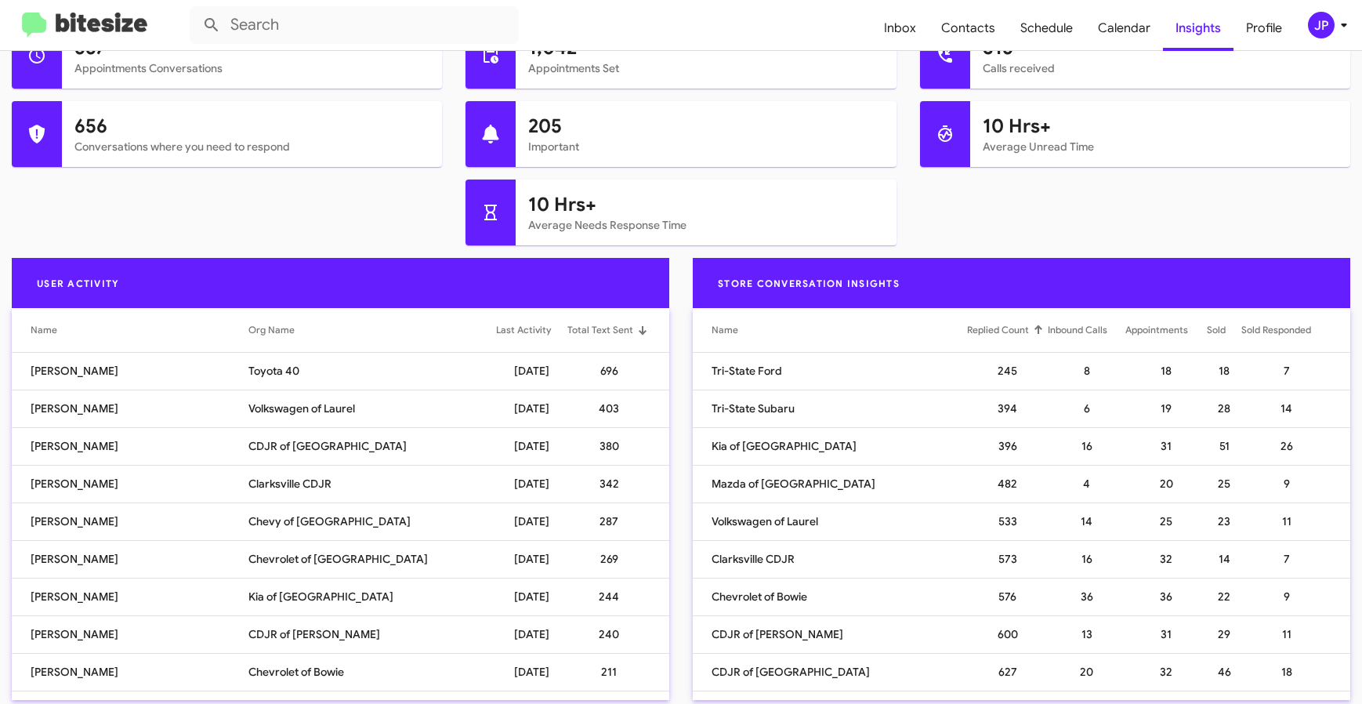
click at [978, 329] on div "Replied Count" at bounding box center [998, 330] width 62 height 16
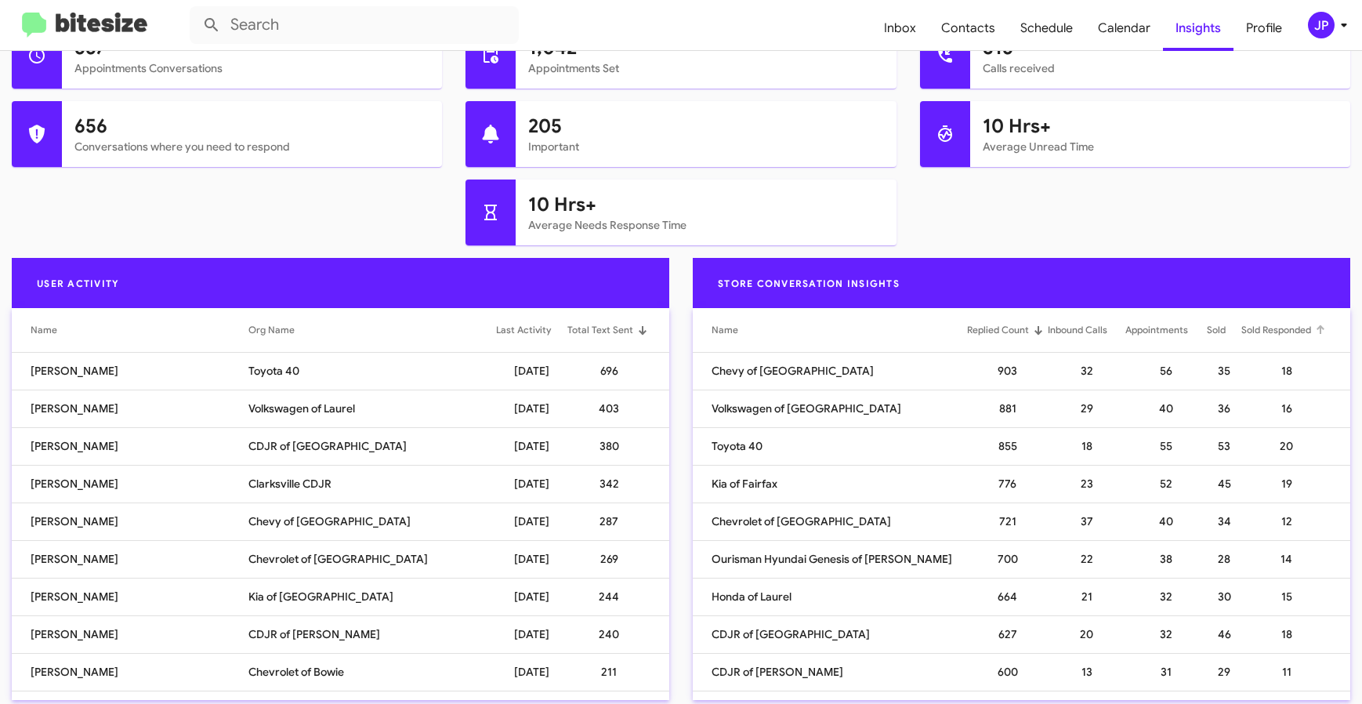
click at [1262, 331] on div "Sold Responded" at bounding box center [1277, 330] width 70 height 16
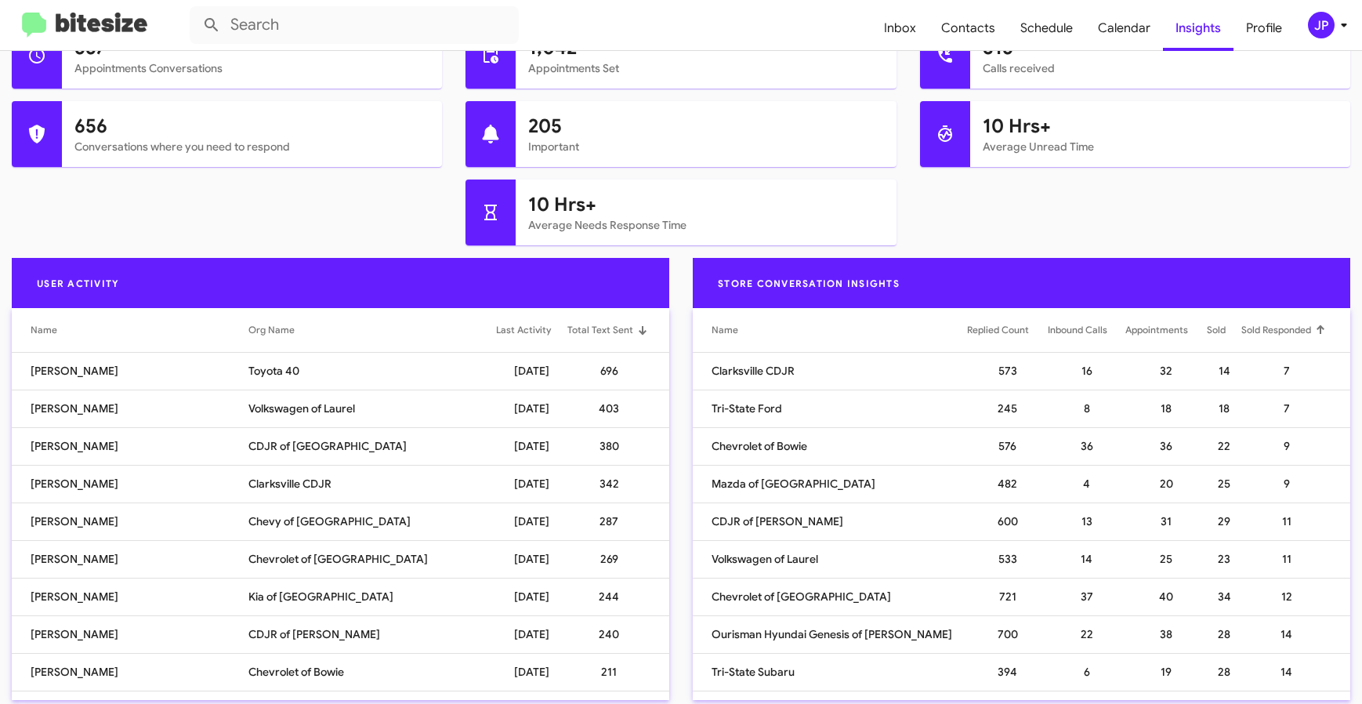
click at [1262, 331] on div "Sold Responded" at bounding box center [1277, 330] width 70 height 16
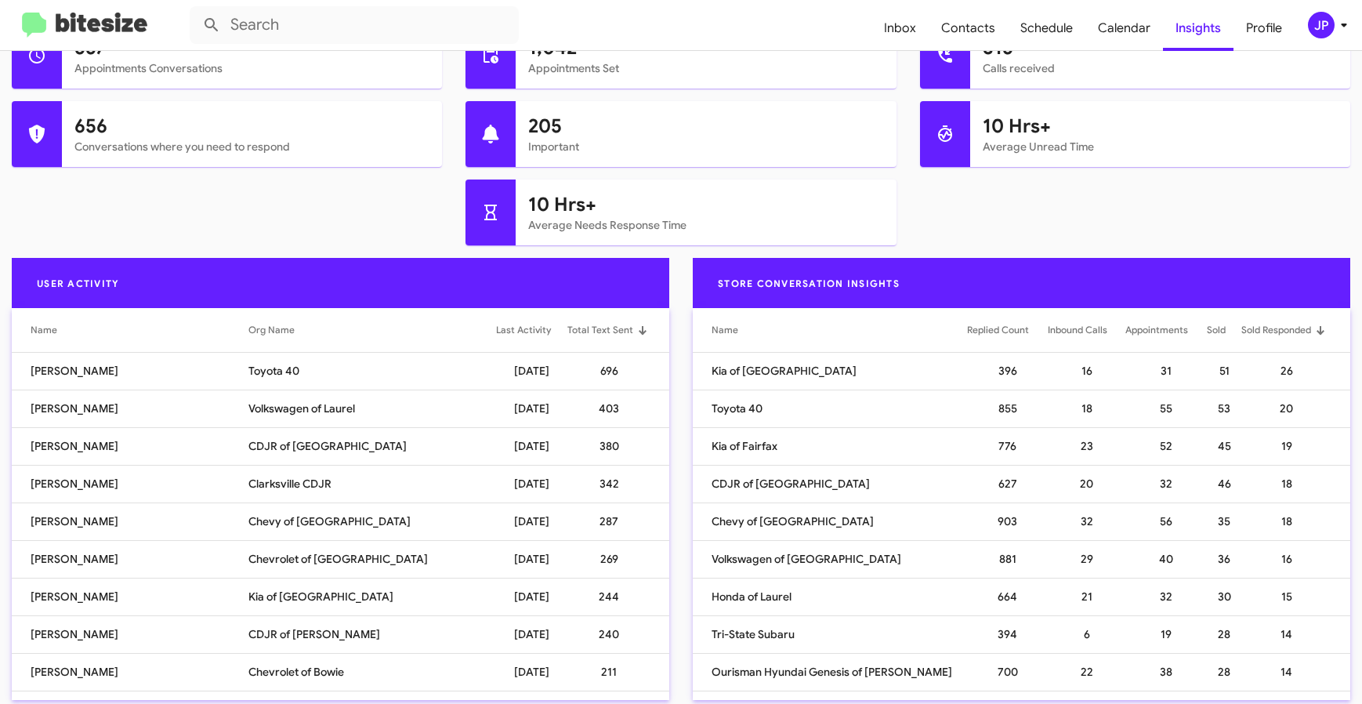
click at [967, 330] on div "Replied Count" at bounding box center [998, 330] width 62 height 16
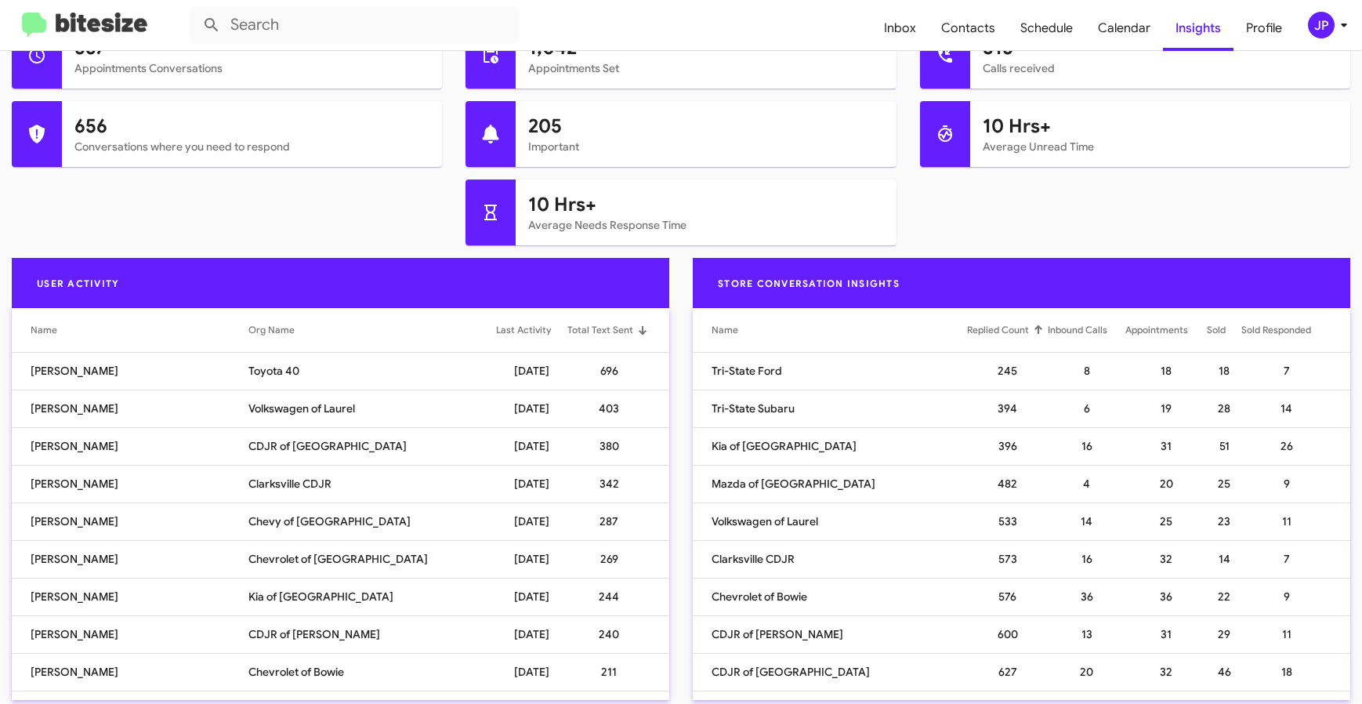
click at [967, 330] on div "Replied Count" at bounding box center [998, 330] width 62 height 16
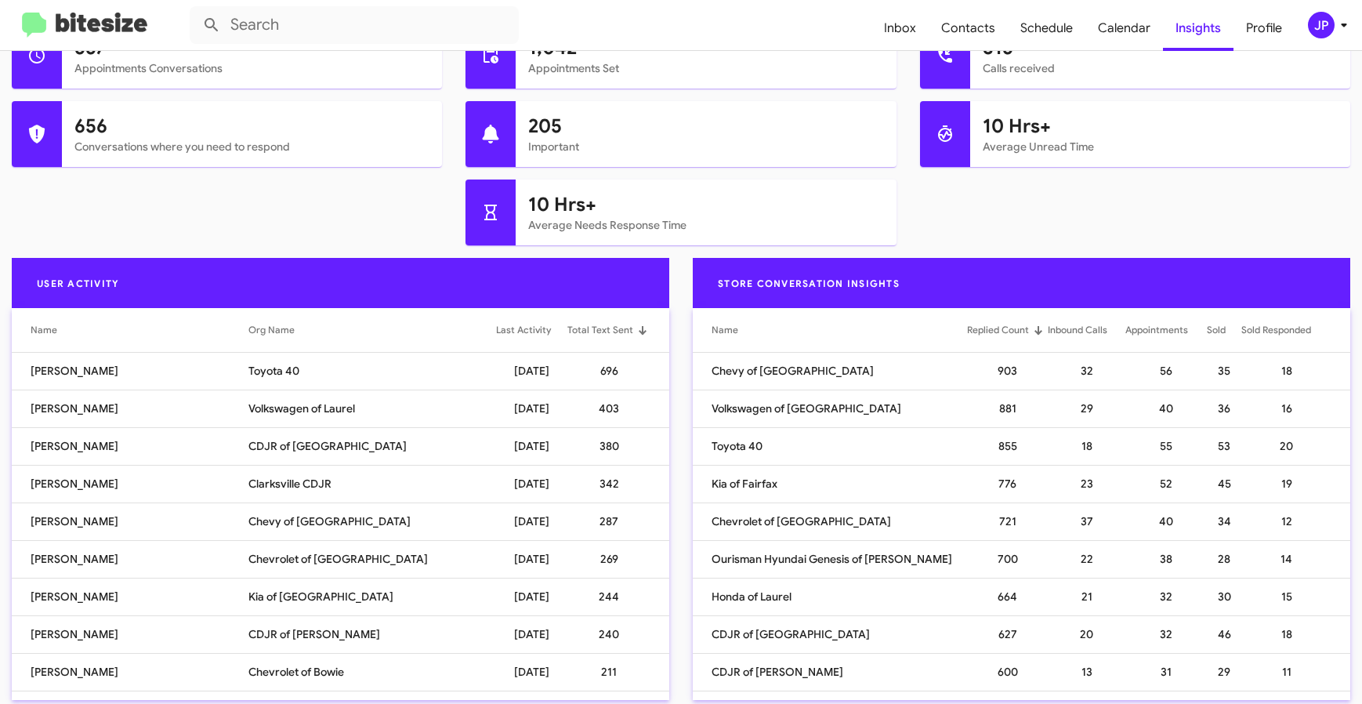
click at [60, 20] on img at bounding box center [84, 26] width 125 height 26
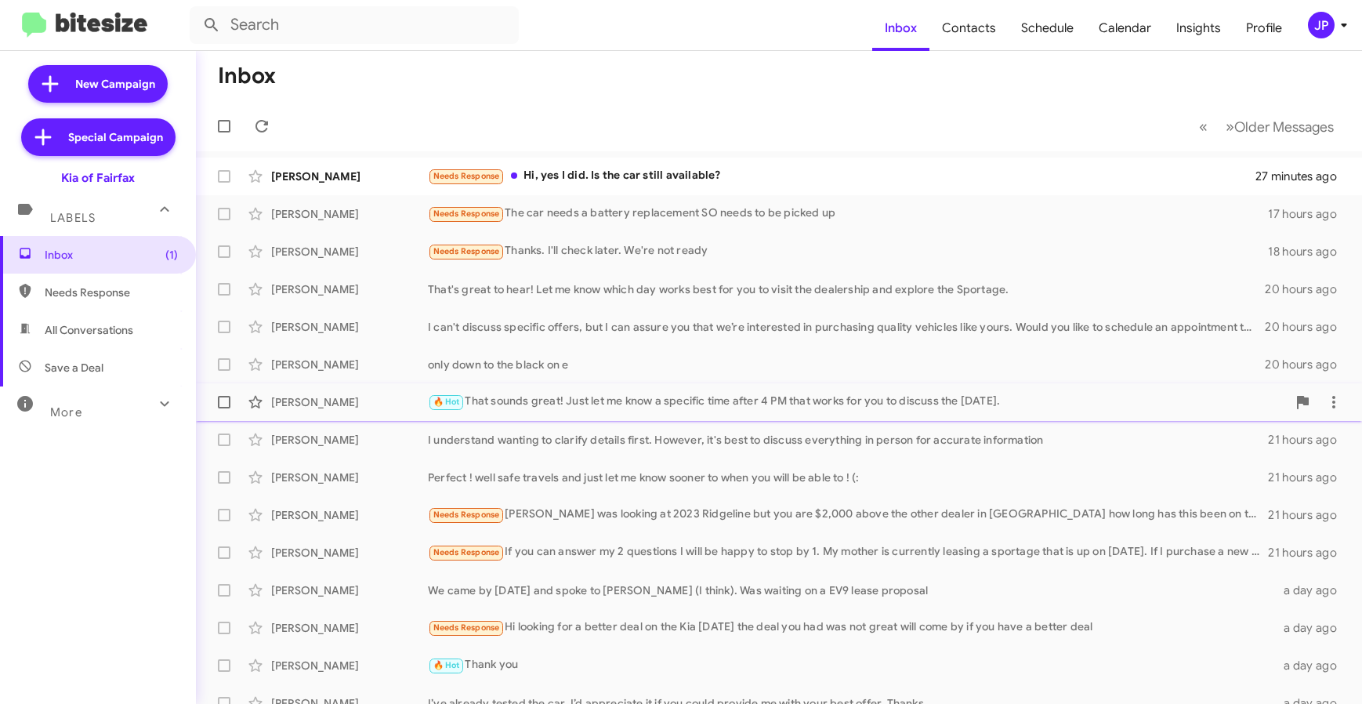
click at [540, 418] on span "[PERSON_NAME] 🔥 Hot That sounds great! Just let me know a specific time after 4…" at bounding box center [779, 402] width 1166 height 38
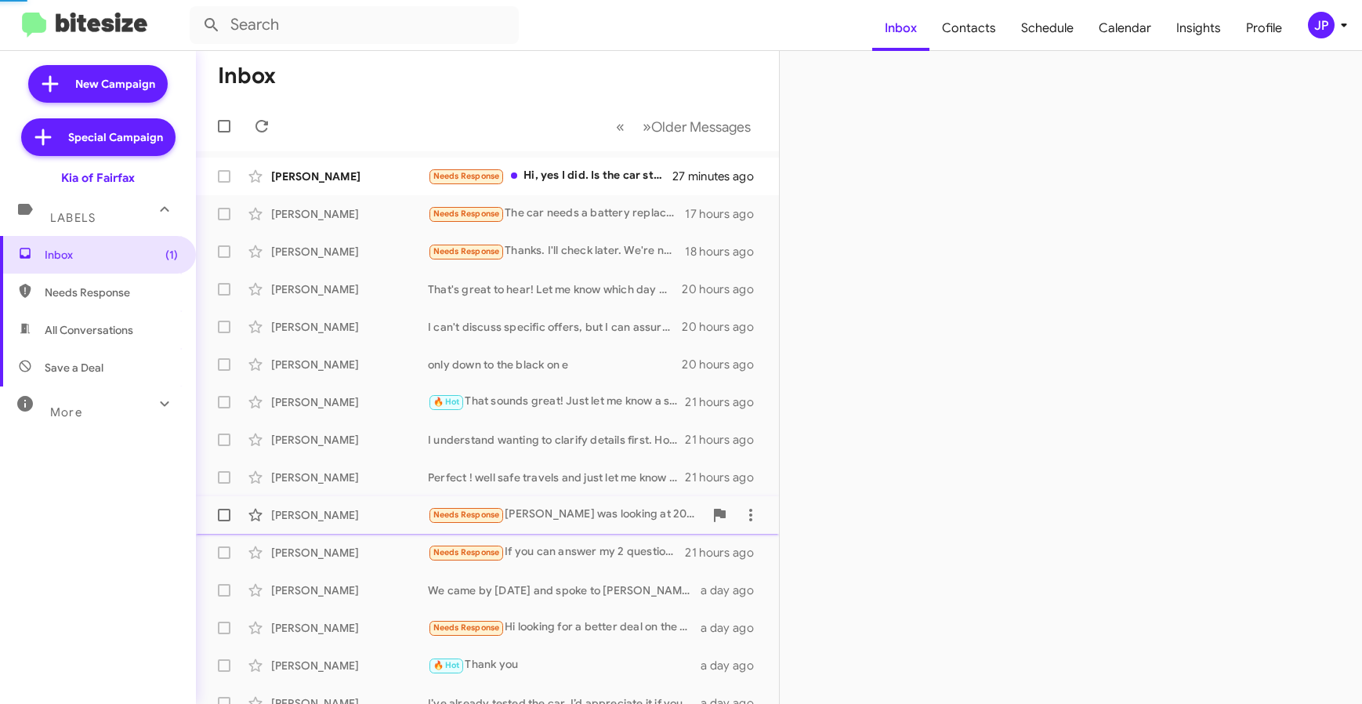
click at [543, 518] on div "Needs Response [PERSON_NAME] was looking at 2023 Ridgeline but you are $2,000 a…" at bounding box center [566, 515] width 276 height 18
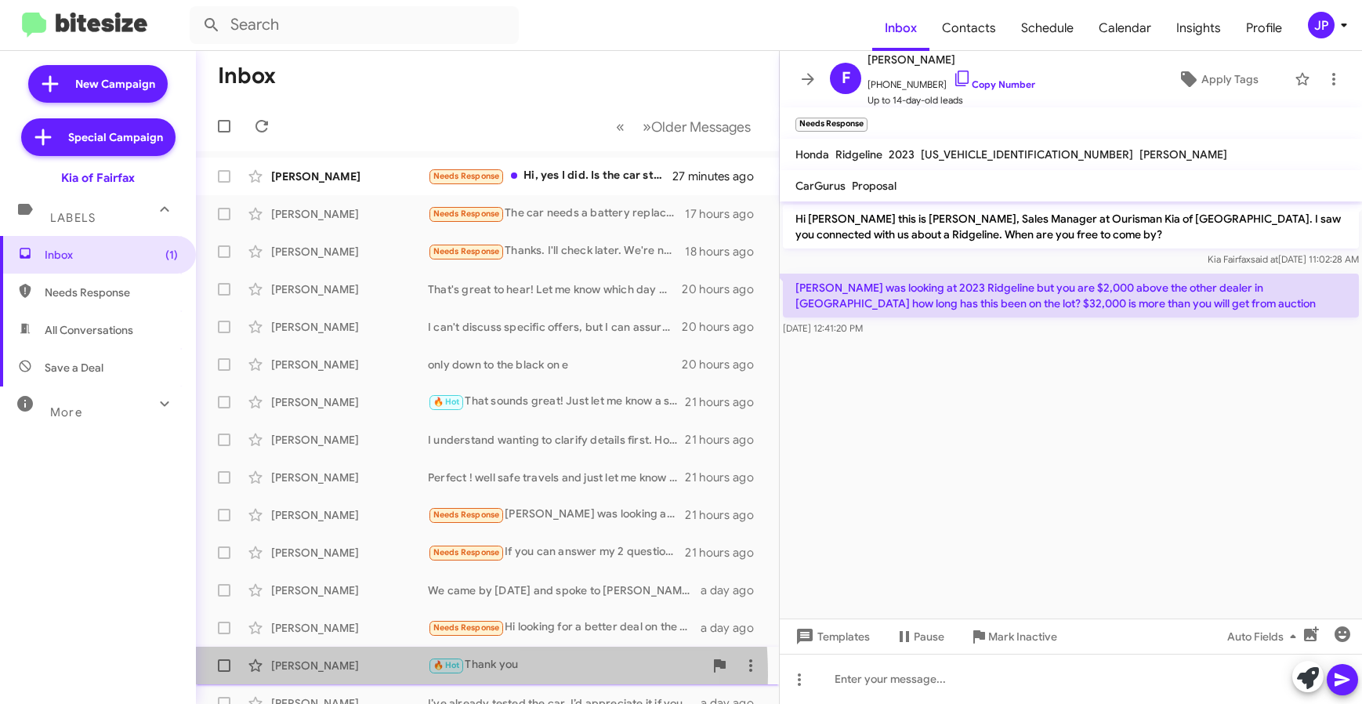
click at [345, 676] on div "[PERSON_NAME] 🔥 Hot Thank you a day ago" at bounding box center [487, 665] width 558 height 31
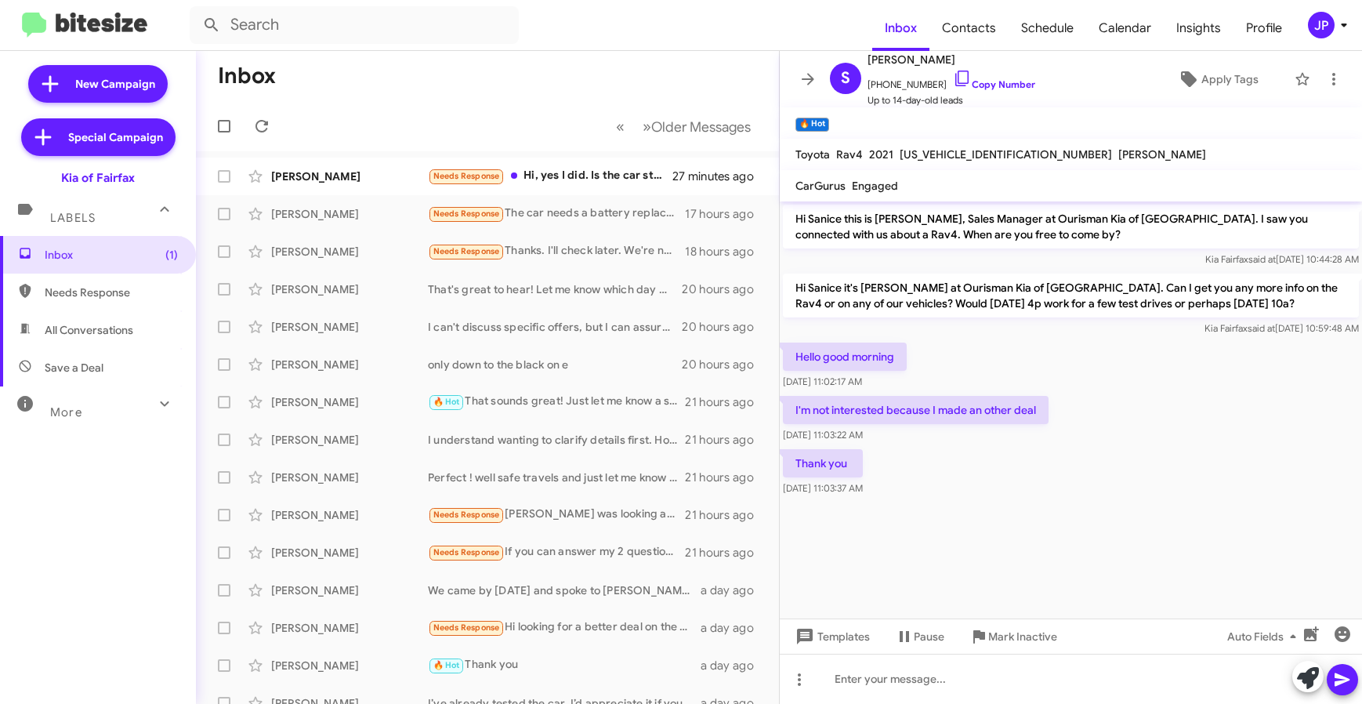
click at [1024, 538] on cdk-virtual-scroll-viewport "Hi Sanice this is [PERSON_NAME], Sales Manager at Ourisman Kia of [GEOGRAPHIC_D…" at bounding box center [1071, 409] width 582 height 417
click at [702, 111] on button "» Next Older Messages" at bounding box center [696, 127] width 127 height 32
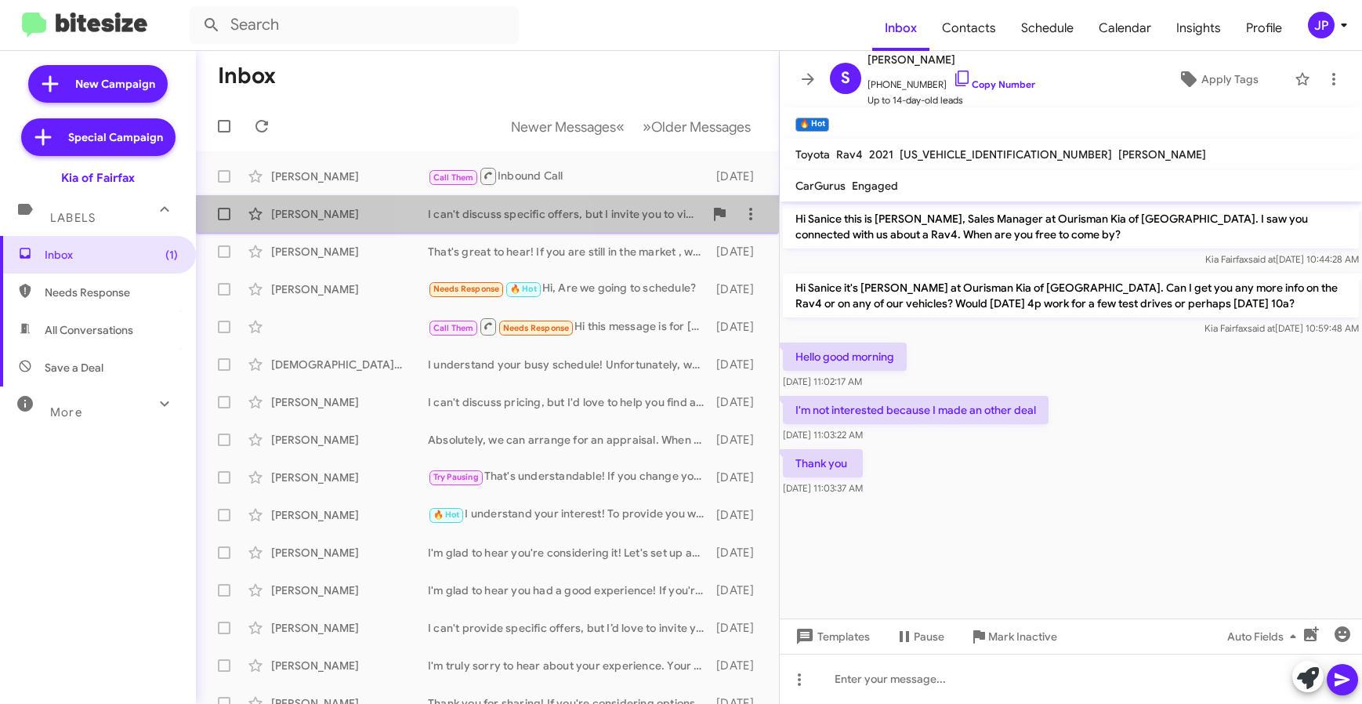
click at [502, 217] on div "I can't discuss specific offers, but I invite you to visit the dealership for a…" at bounding box center [566, 214] width 276 height 16
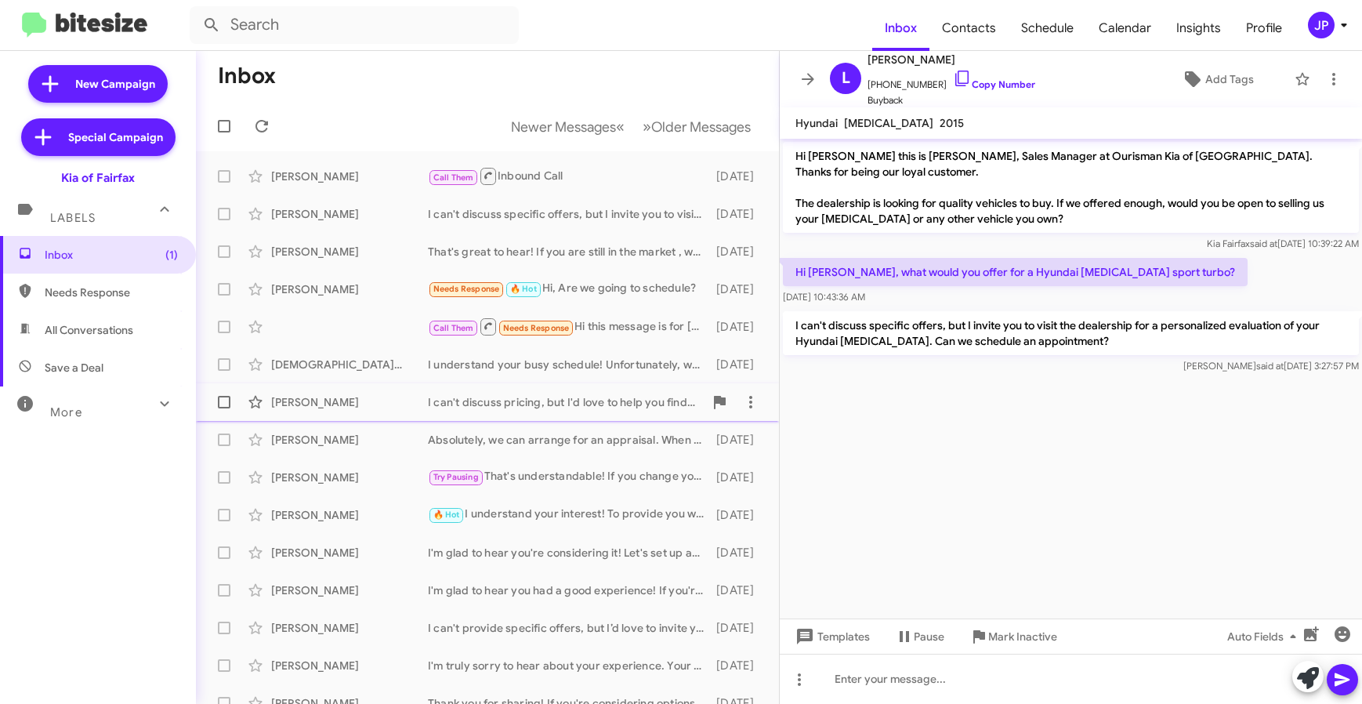
click at [496, 404] on div "I can't discuss pricing, but I'd love to help you find a 2025 Kia Sorento! How …" at bounding box center [566, 402] width 276 height 16
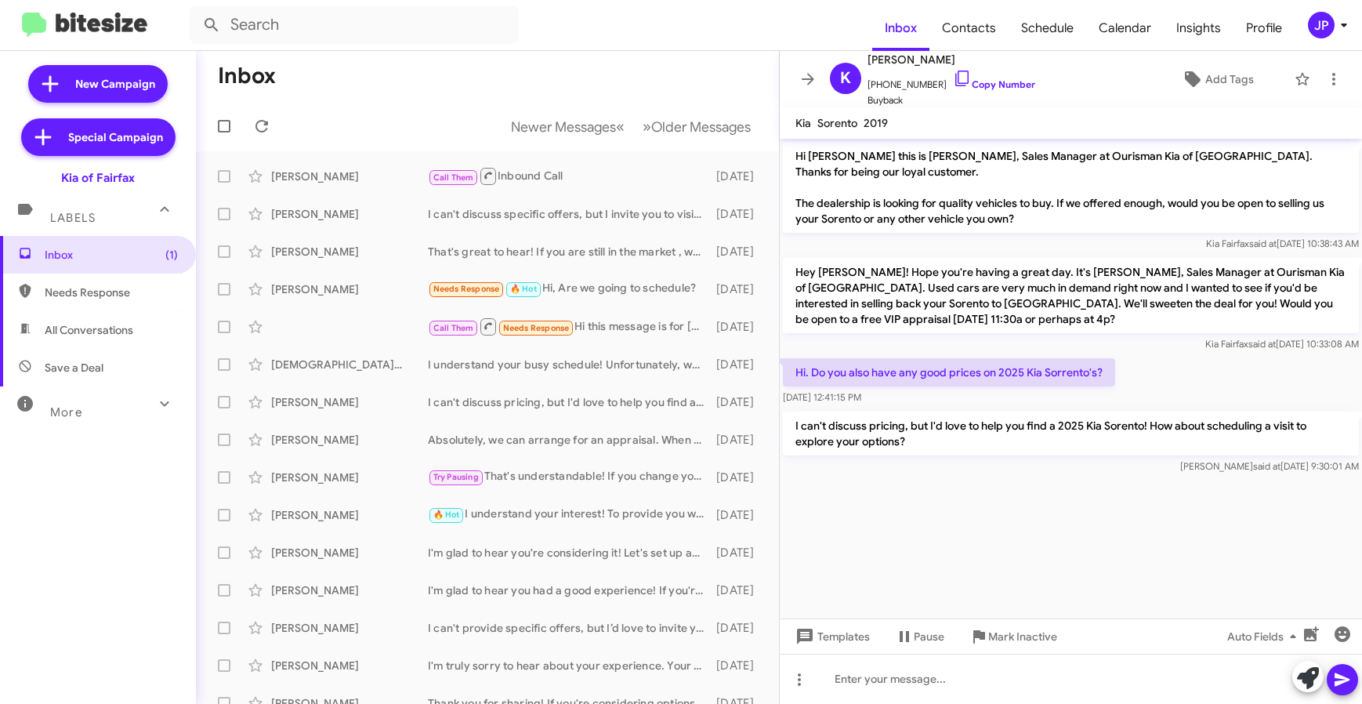
click at [1011, 540] on cdk-virtual-scroll-viewport "Hi [PERSON_NAME] this is [PERSON_NAME], Sales Manager at Ourisman Kia of [GEOGR…" at bounding box center [1071, 379] width 582 height 480
click at [1040, 488] on div at bounding box center [1071, 485] width 582 height 16
click at [1006, 477] on div at bounding box center [1071, 485] width 582 height 16
click at [1321, 30] on div "JP" at bounding box center [1321, 25] width 27 height 27
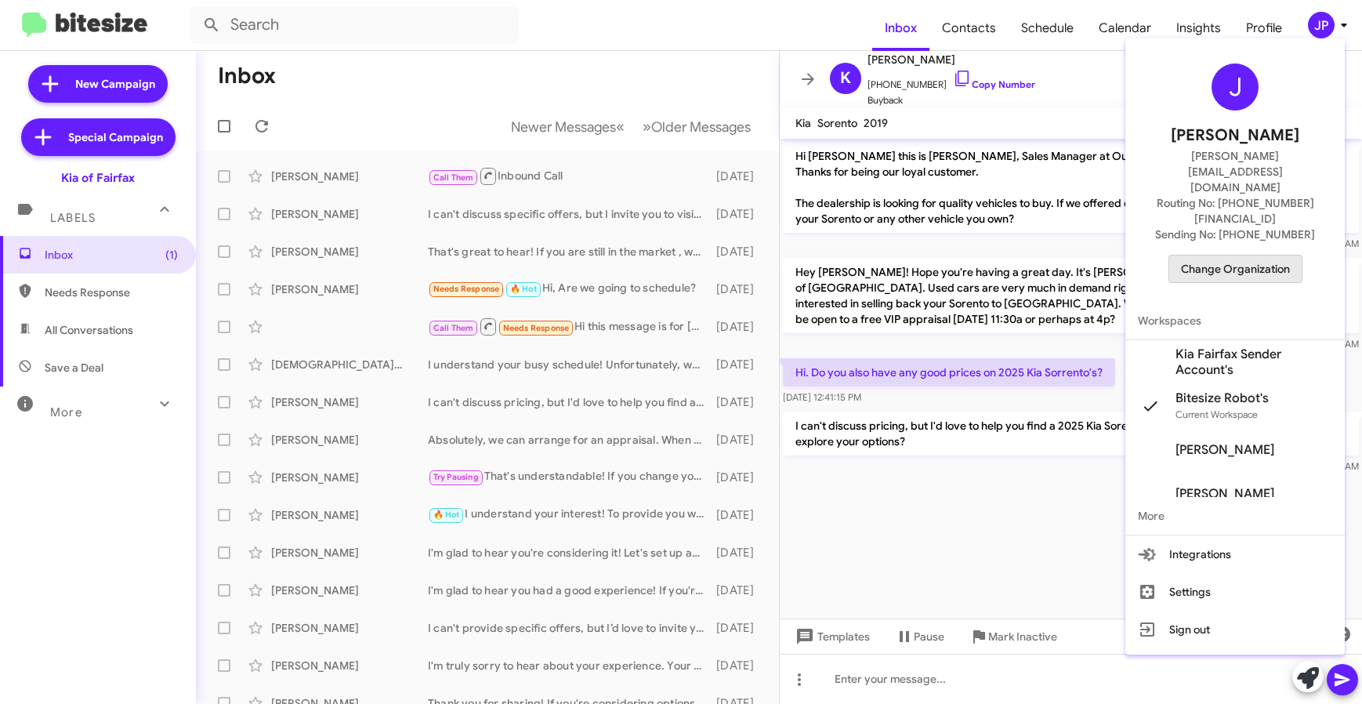
click at [1254, 256] on span "Change Organization" at bounding box center [1235, 269] width 109 height 27
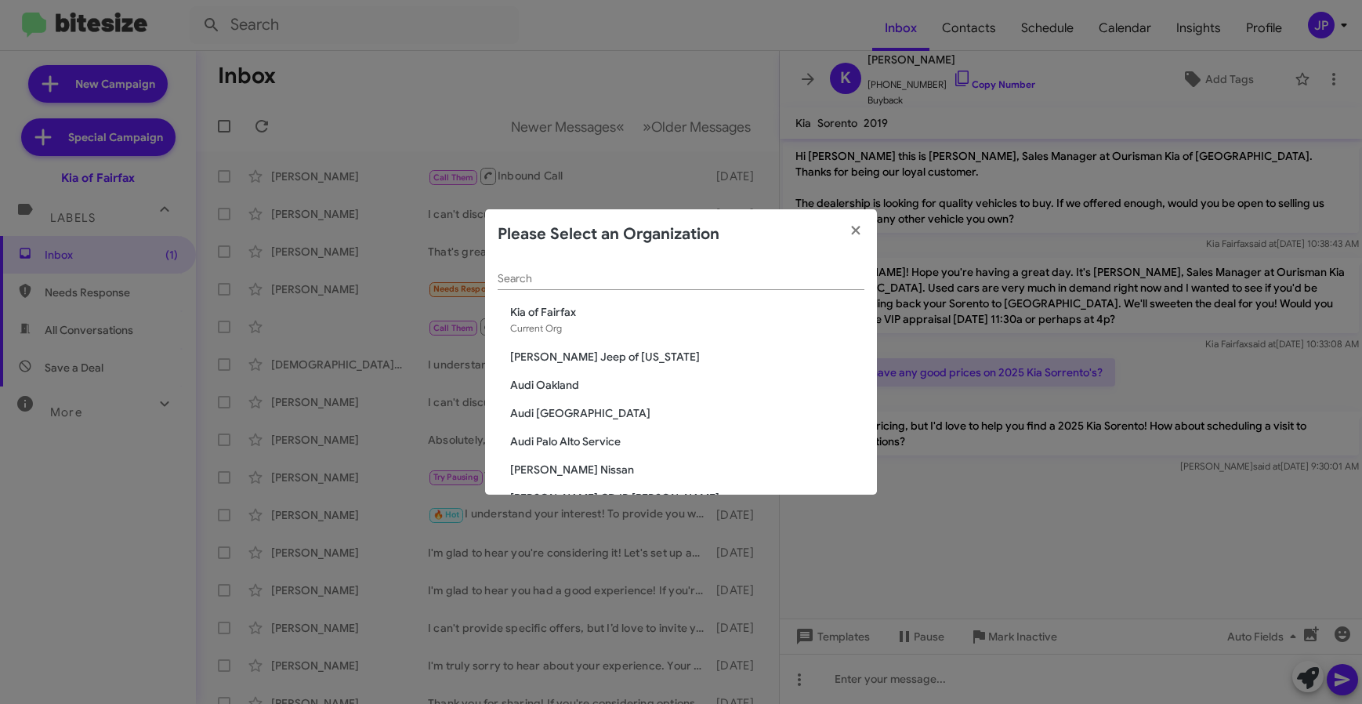
click at [577, 285] on div "Search" at bounding box center [681, 274] width 367 height 31
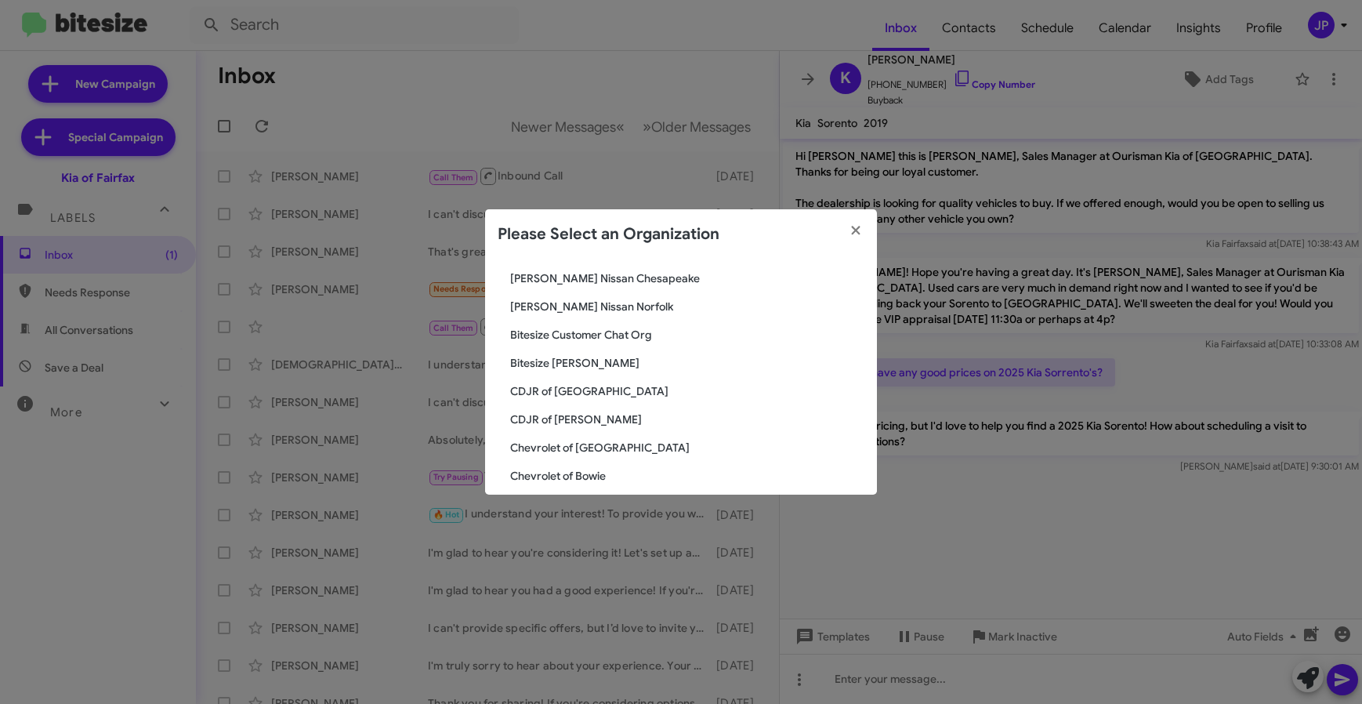
scroll to position [460, 0]
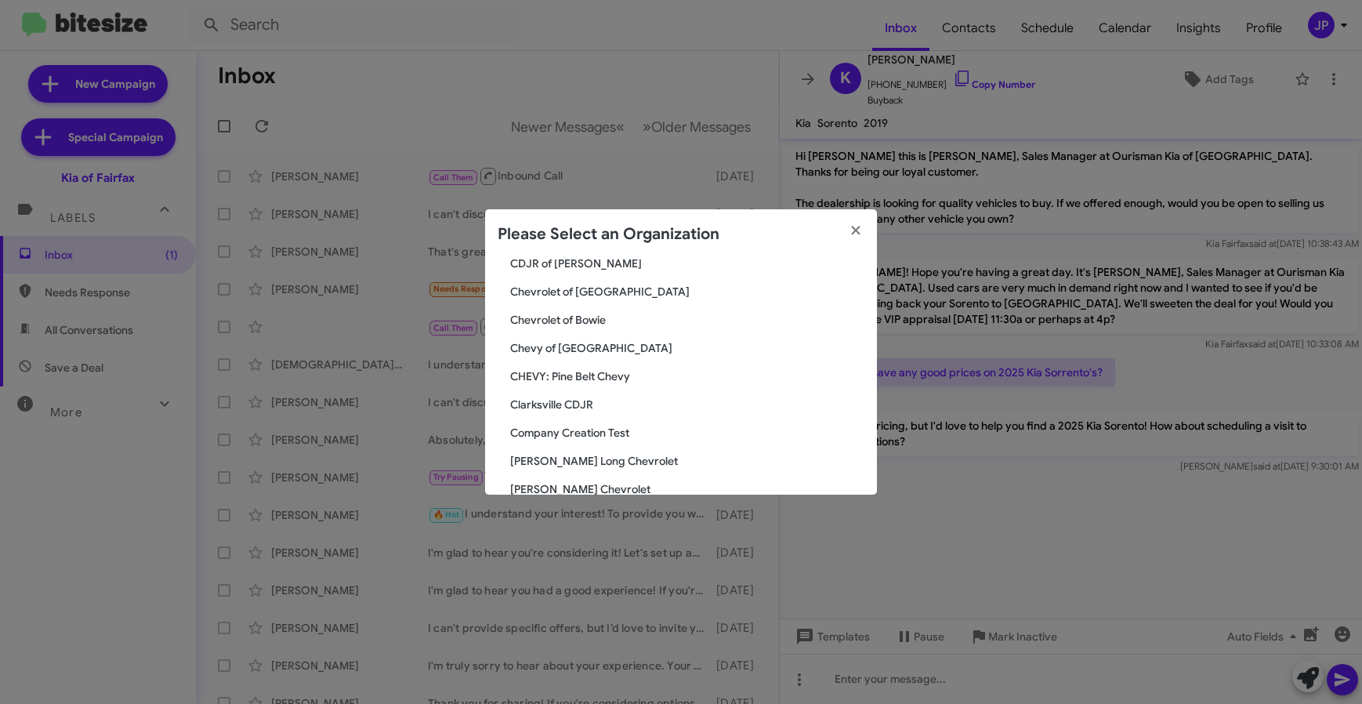
click at [570, 404] on span "Clarksville CDJR" at bounding box center [687, 405] width 354 height 16
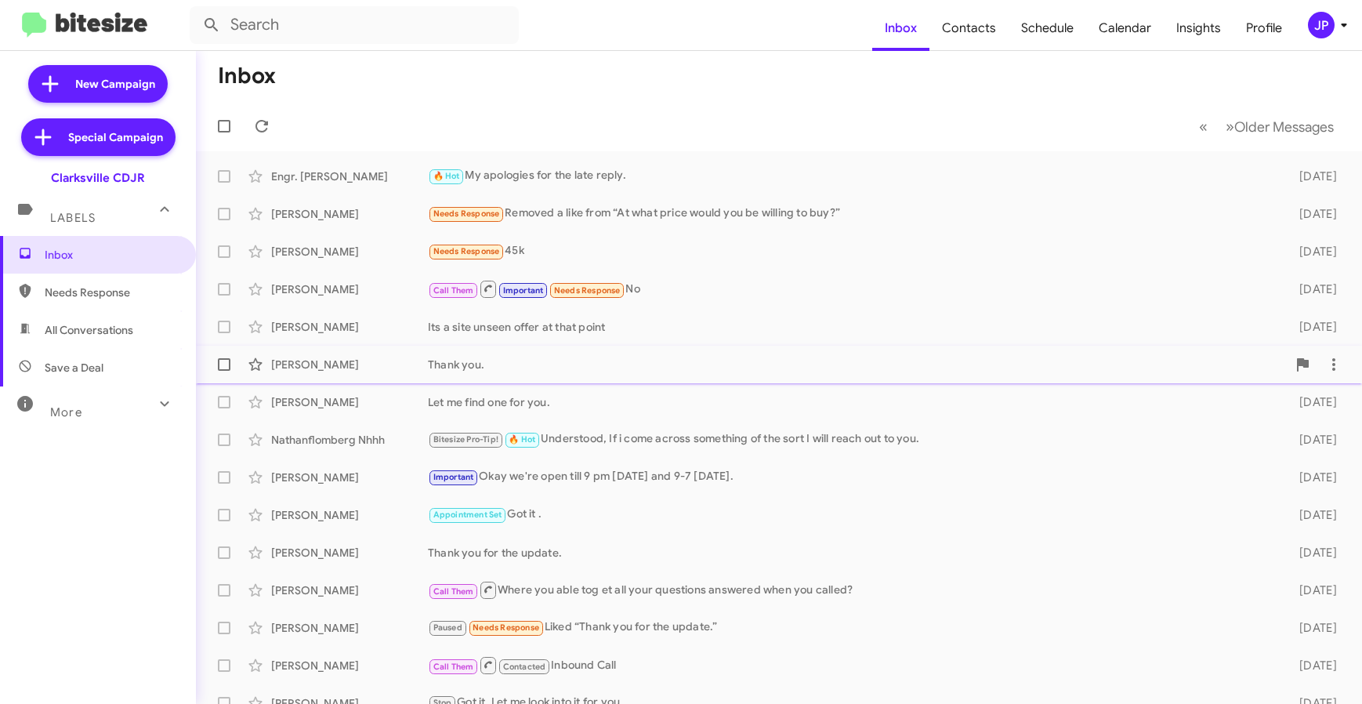
click at [582, 361] on div "Thank you." at bounding box center [857, 365] width 859 height 16
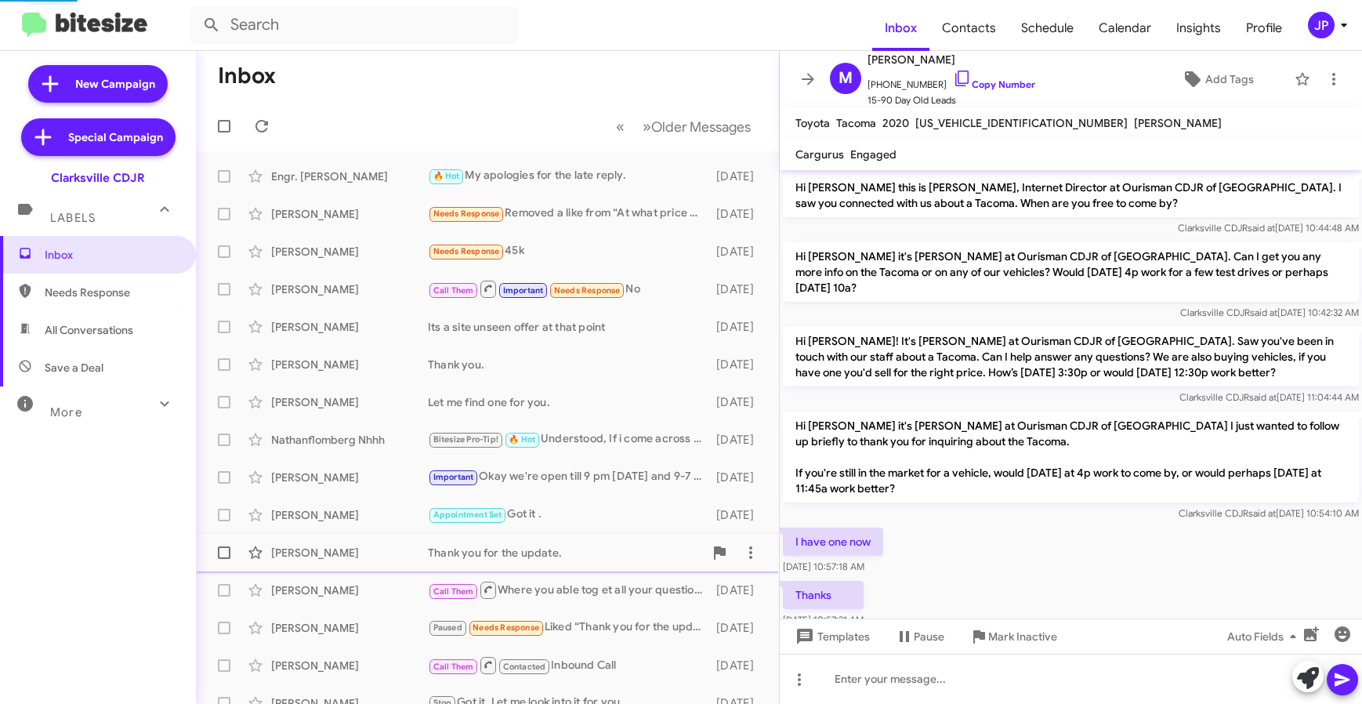
scroll to position [78, 0]
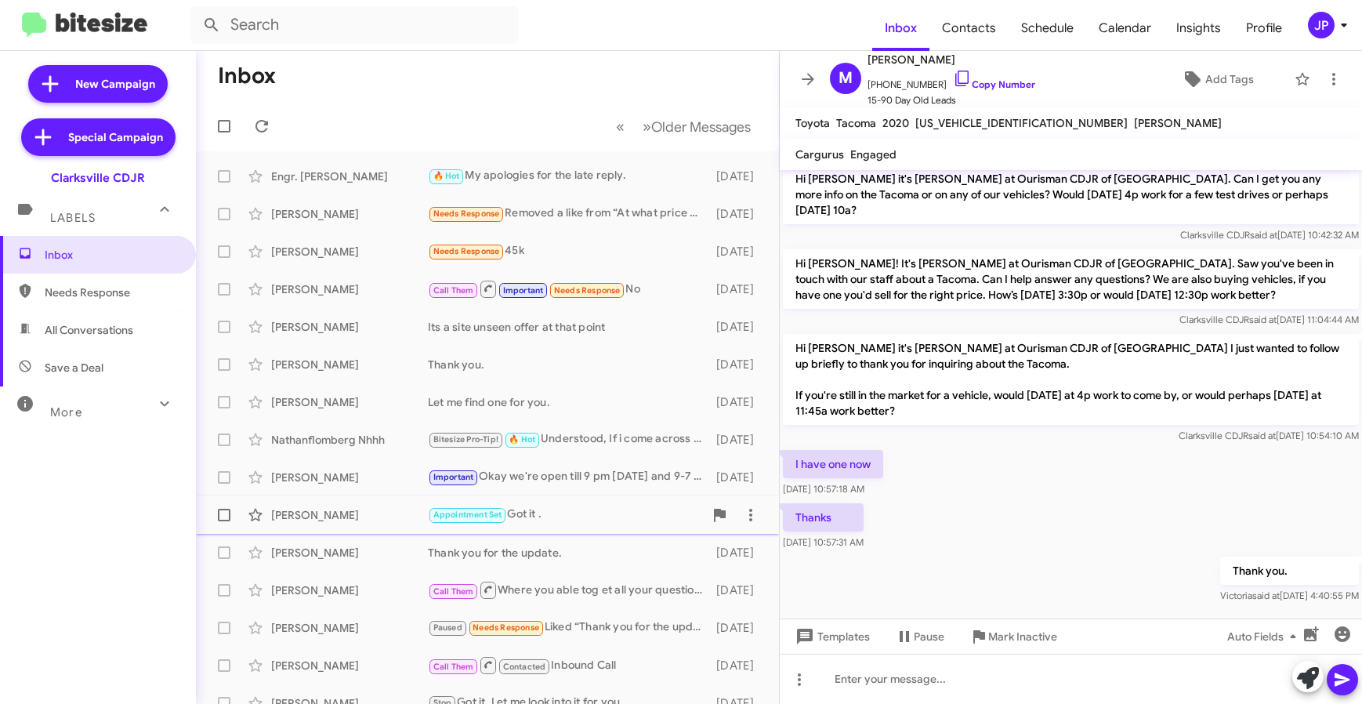
click at [512, 509] on div "Appointment Set Got it ." at bounding box center [566, 515] width 276 height 18
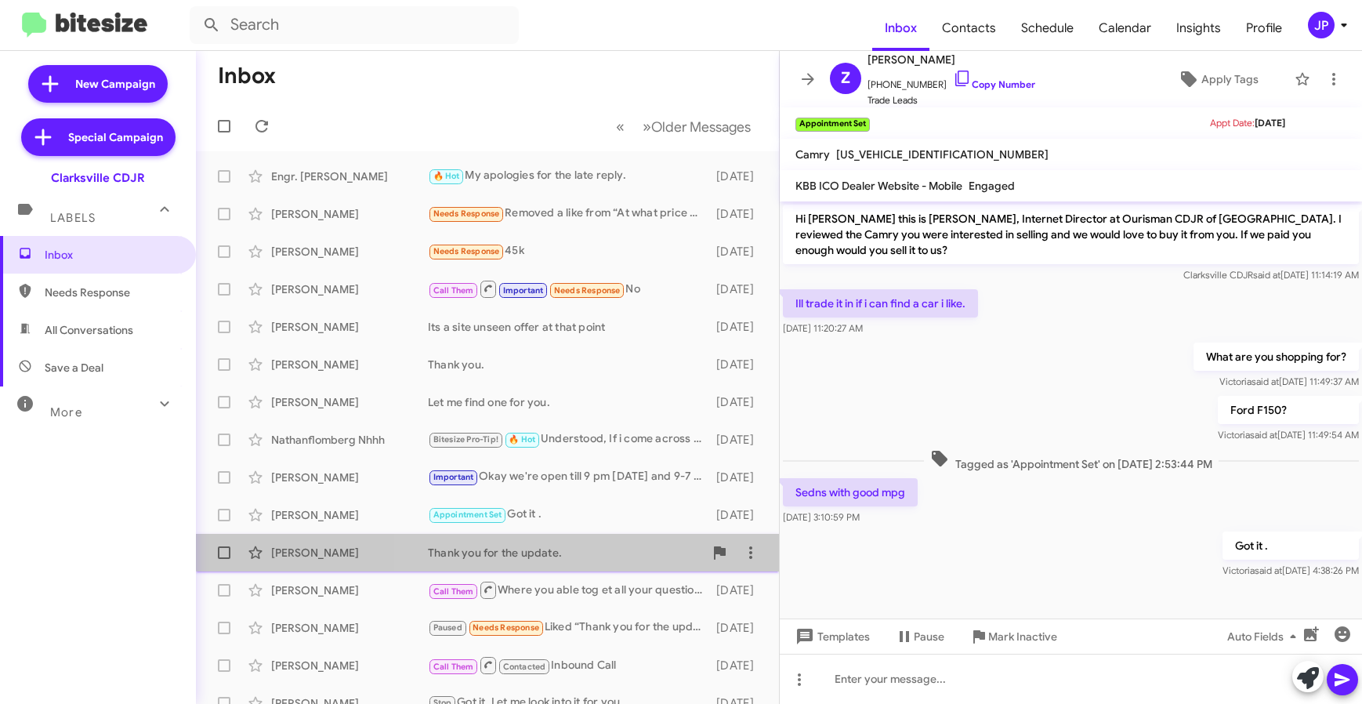
click at [553, 537] on div "Gene Moreland Thank you for the update. 4 days ago" at bounding box center [487, 552] width 558 height 31
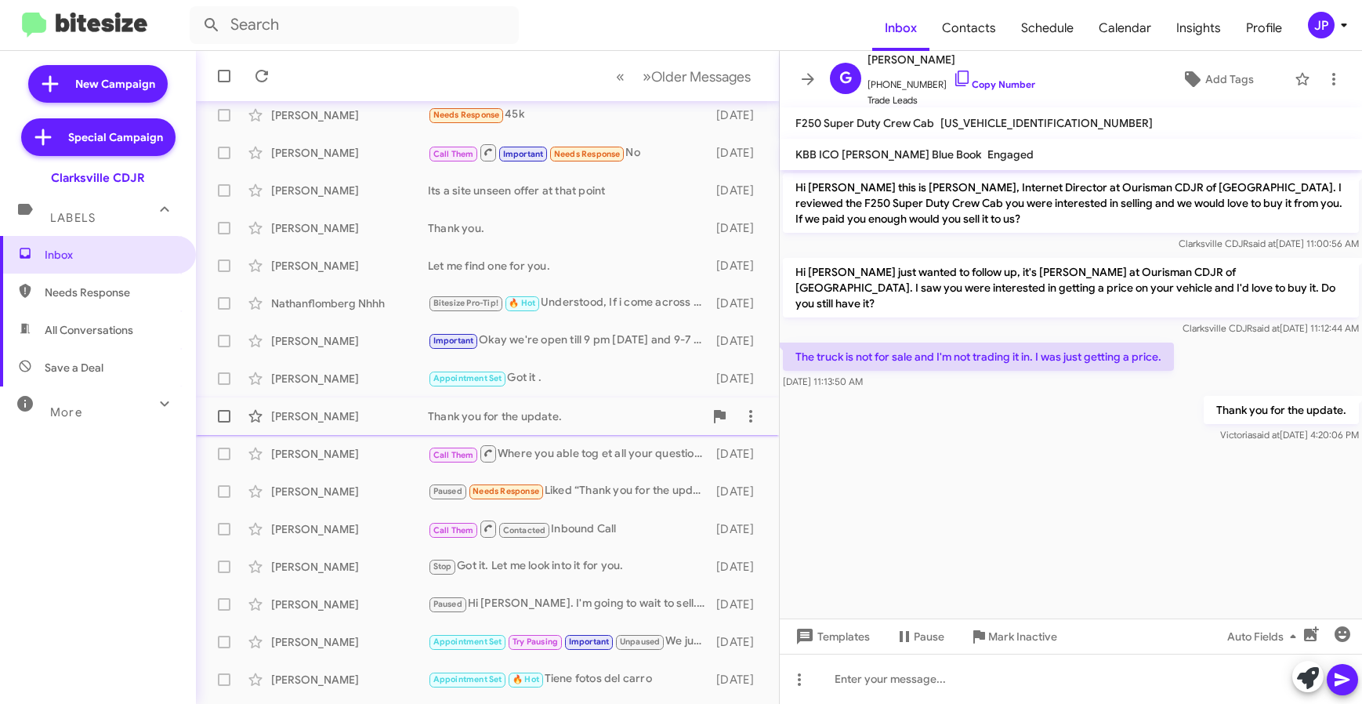
scroll to position [206, 0]
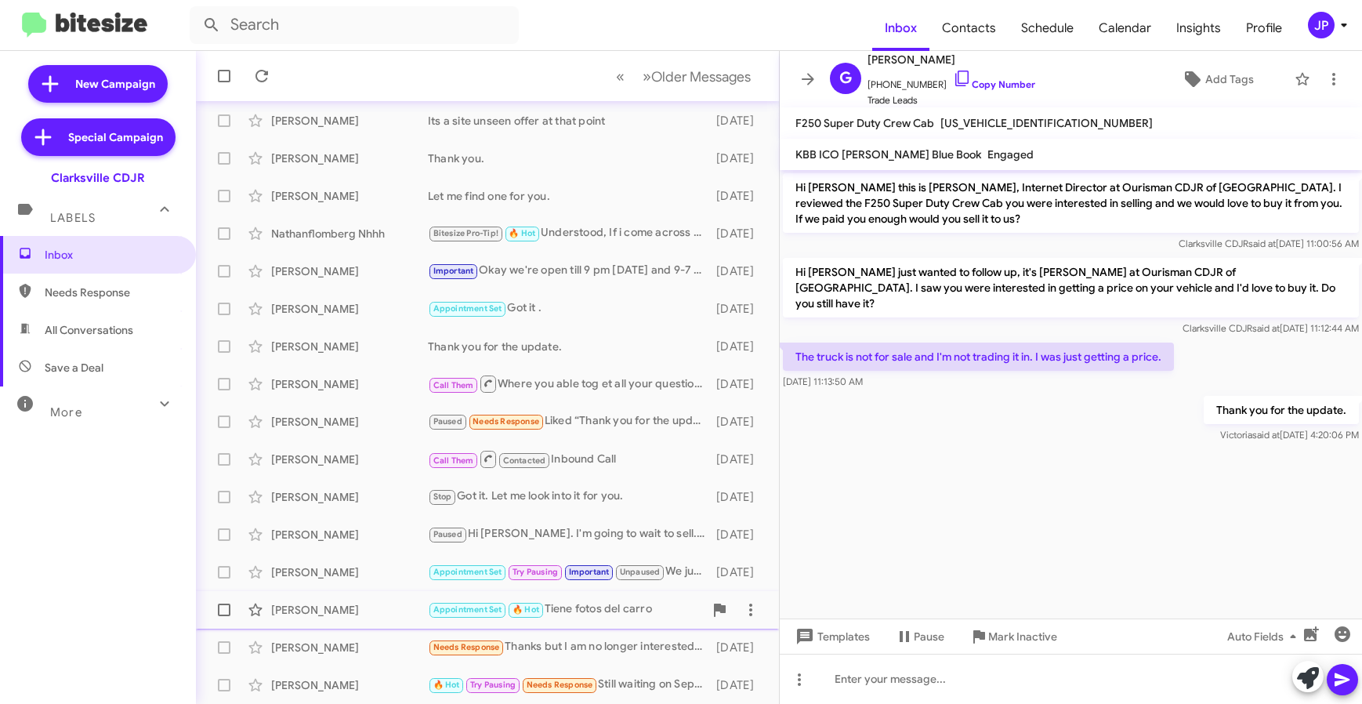
click at [558, 607] on div "Appointment Set 🔥 Hot Tiene fotos del carro" at bounding box center [566, 609] width 276 height 18
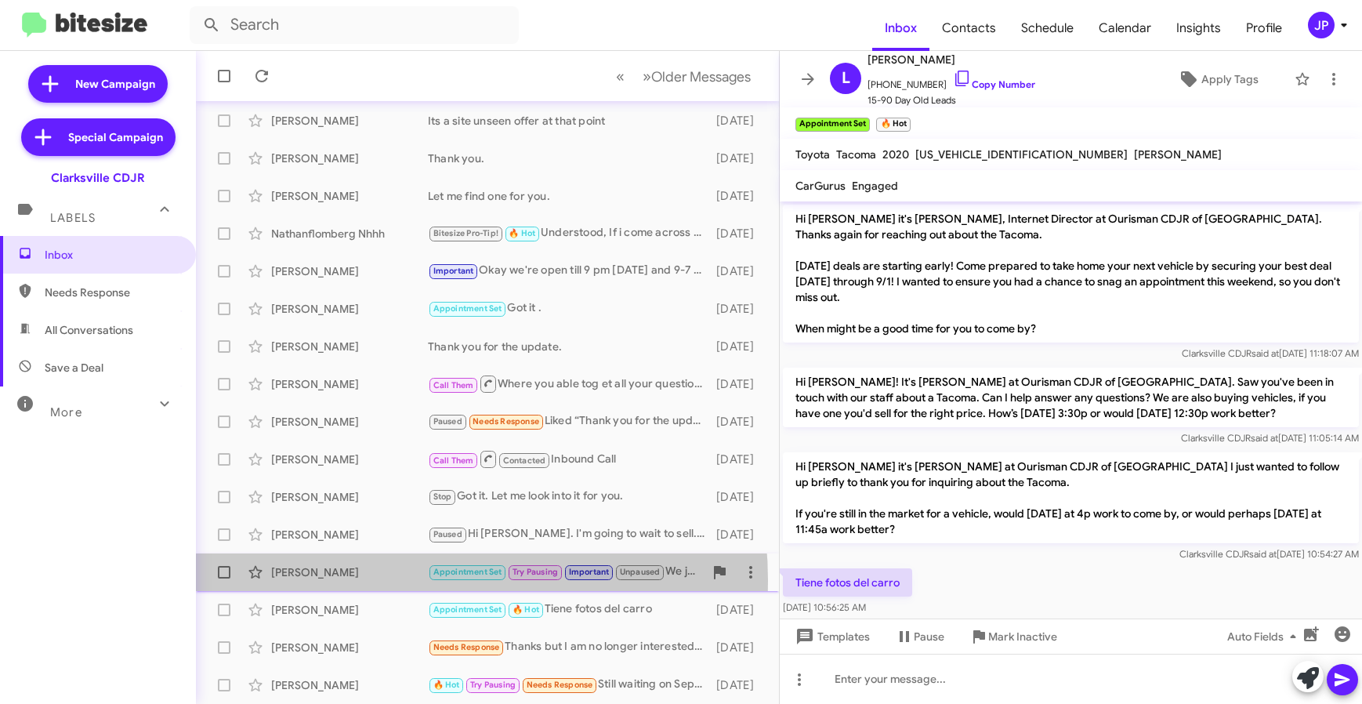
click at [390, 580] on div "John Strong Appointment Set Try Pausing Important Unpaused We just got these in…" at bounding box center [487, 571] width 558 height 31
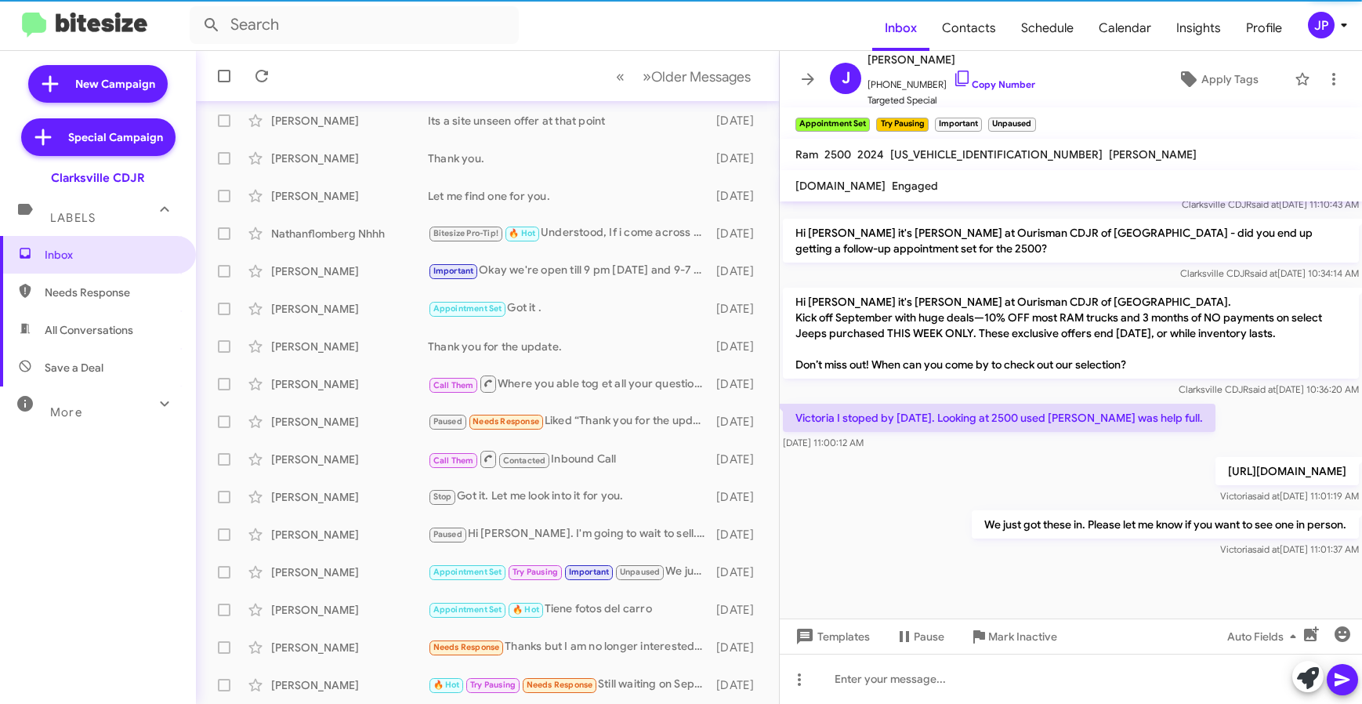
scroll to position [2128, 0]
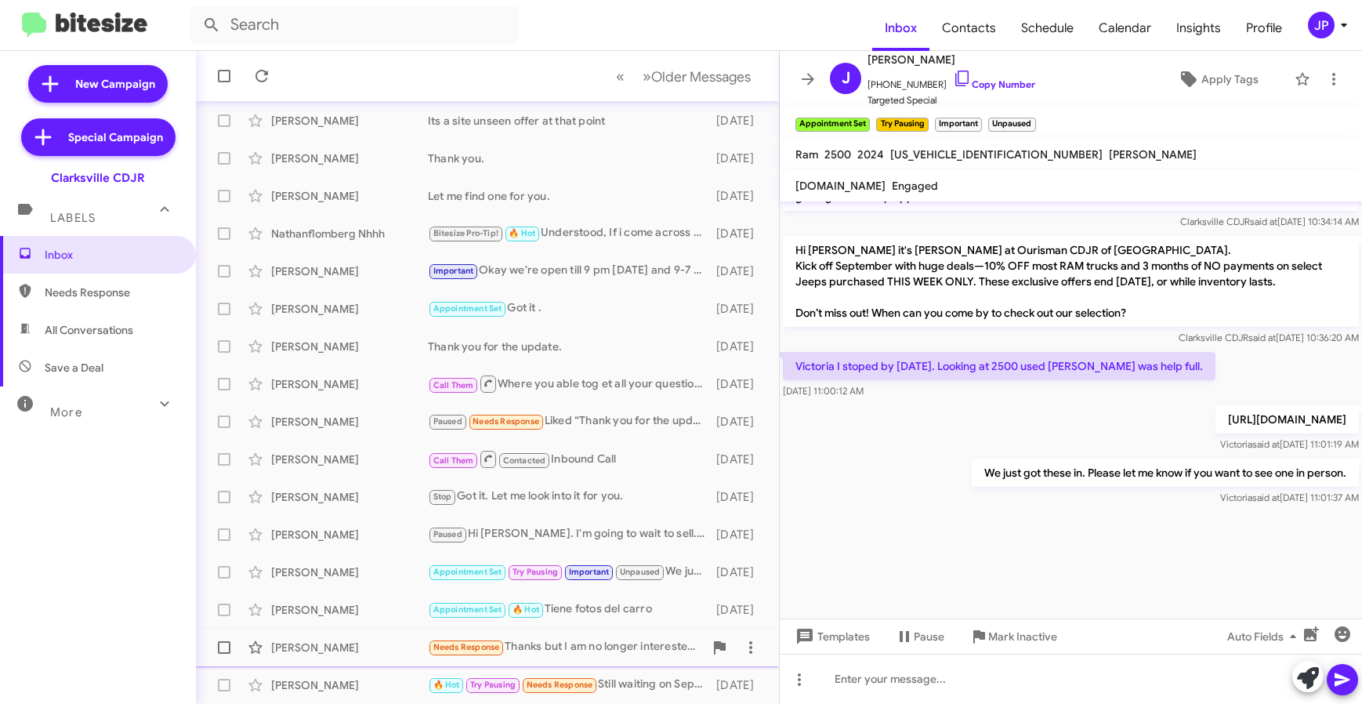
click at [405, 648] on div "Stephanie Derry" at bounding box center [349, 648] width 157 height 16
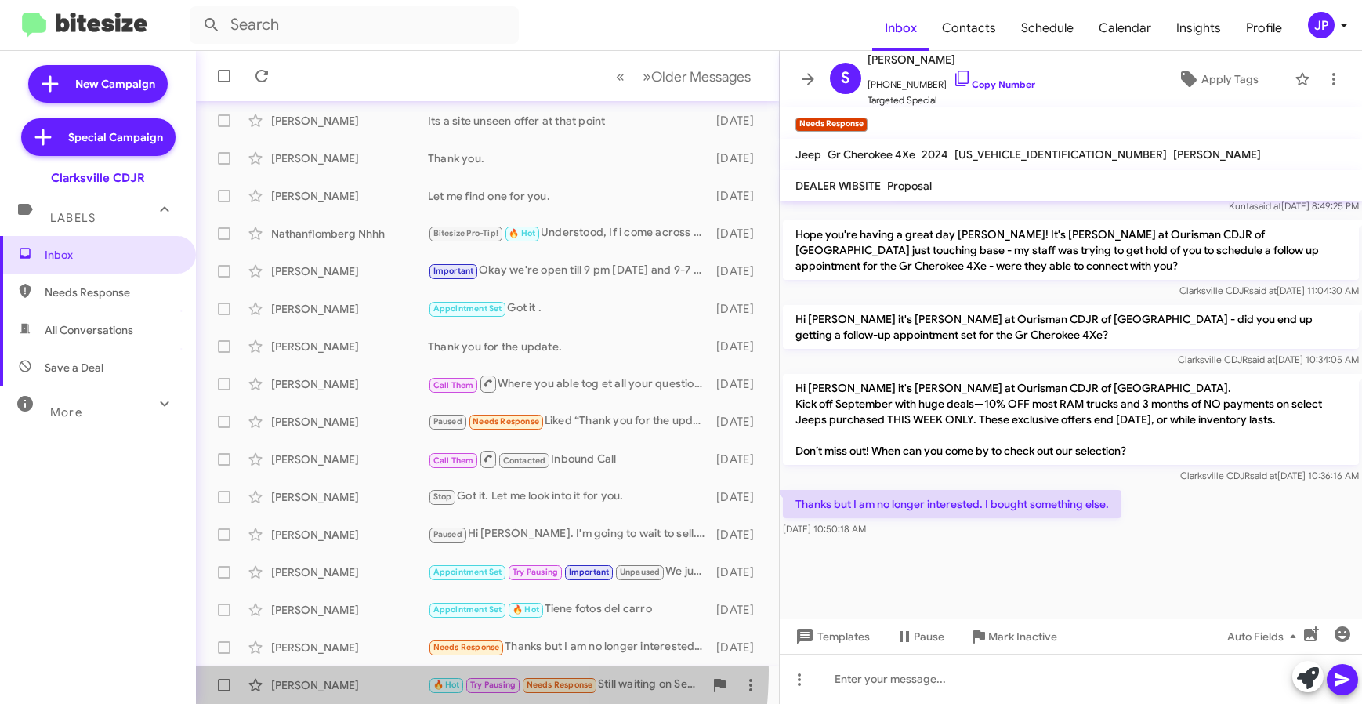
click at [380, 669] on div "Earnest Ashby 🔥 Hot Try Pausing Needs Response Still waiting on Sept incentives…" at bounding box center [487, 684] width 558 height 31
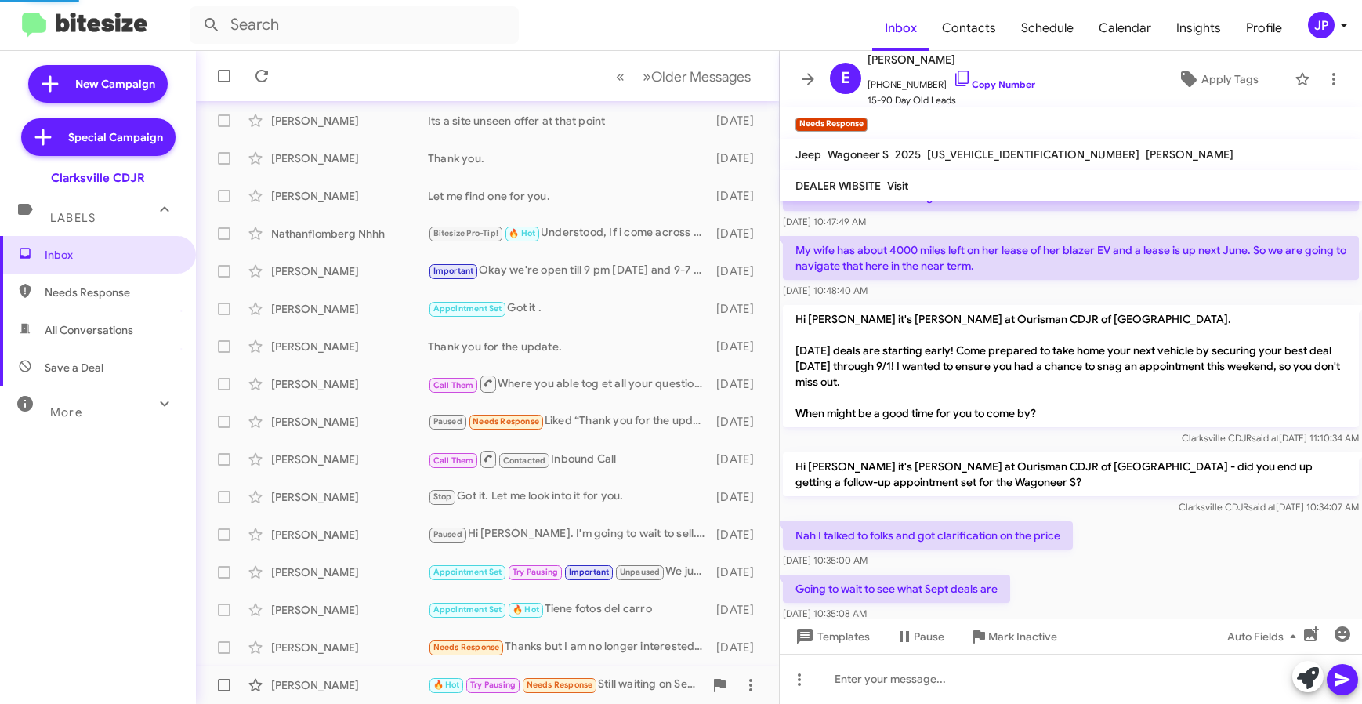
scroll to position [1260, 0]
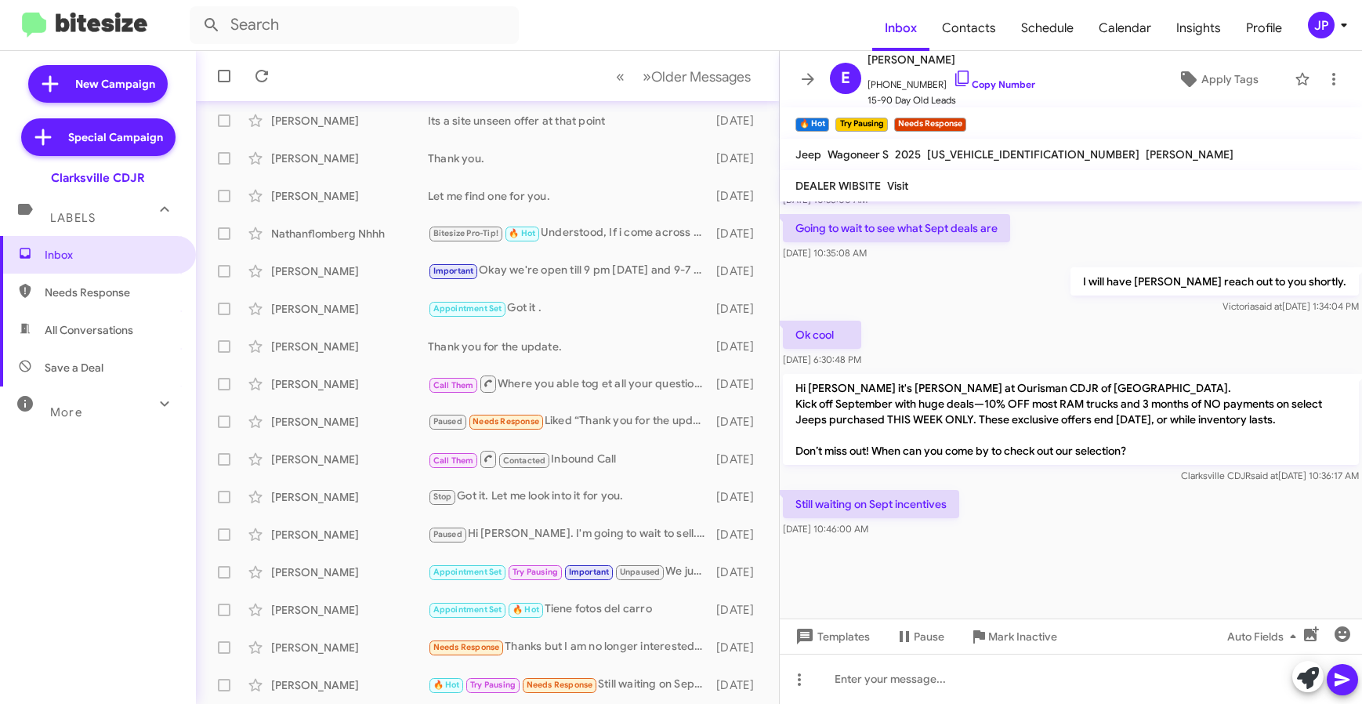
click at [1187, 546] on div at bounding box center [1071, 579] width 582 height 78
click at [1202, 85] on span "Apply Tags" at bounding box center [1230, 79] width 57 height 28
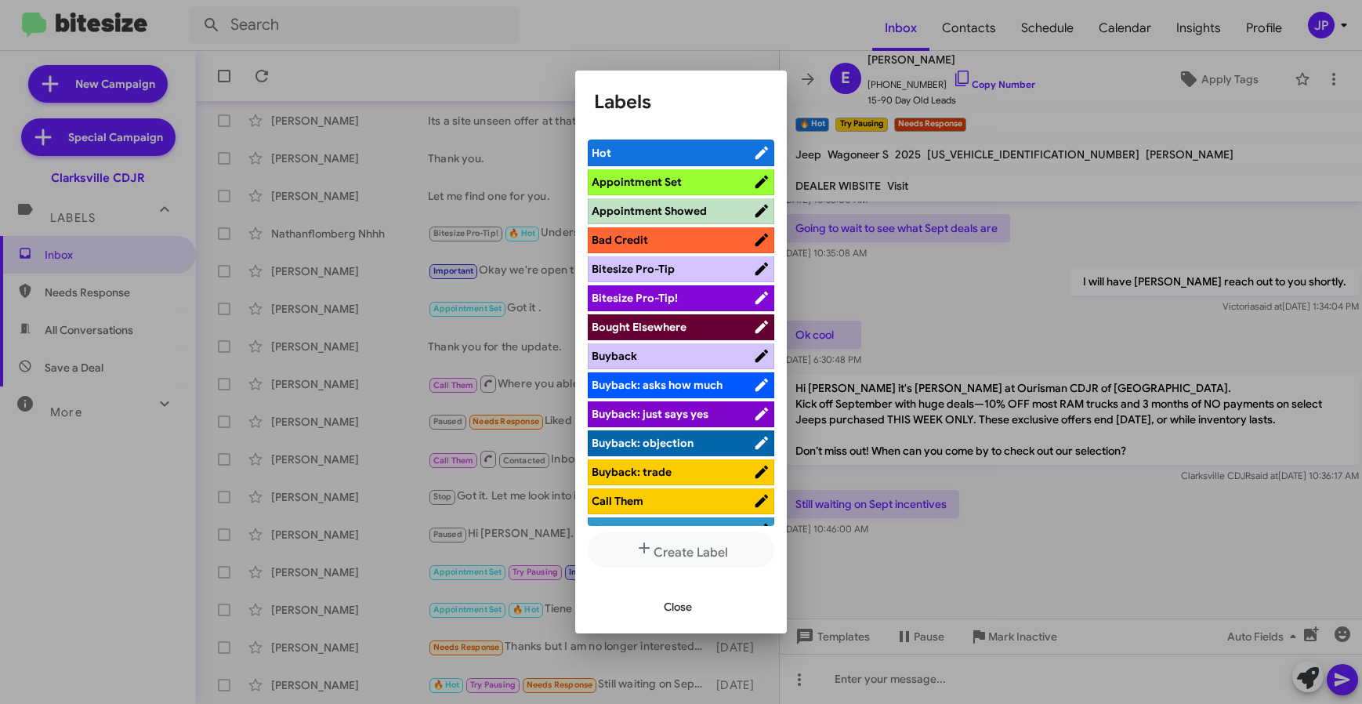
click at [703, 298] on span "Bitesize Pro-Tip!" at bounding box center [672, 298] width 161 height 16
click at [1008, 588] on div at bounding box center [681, 352] width 1362 height 704
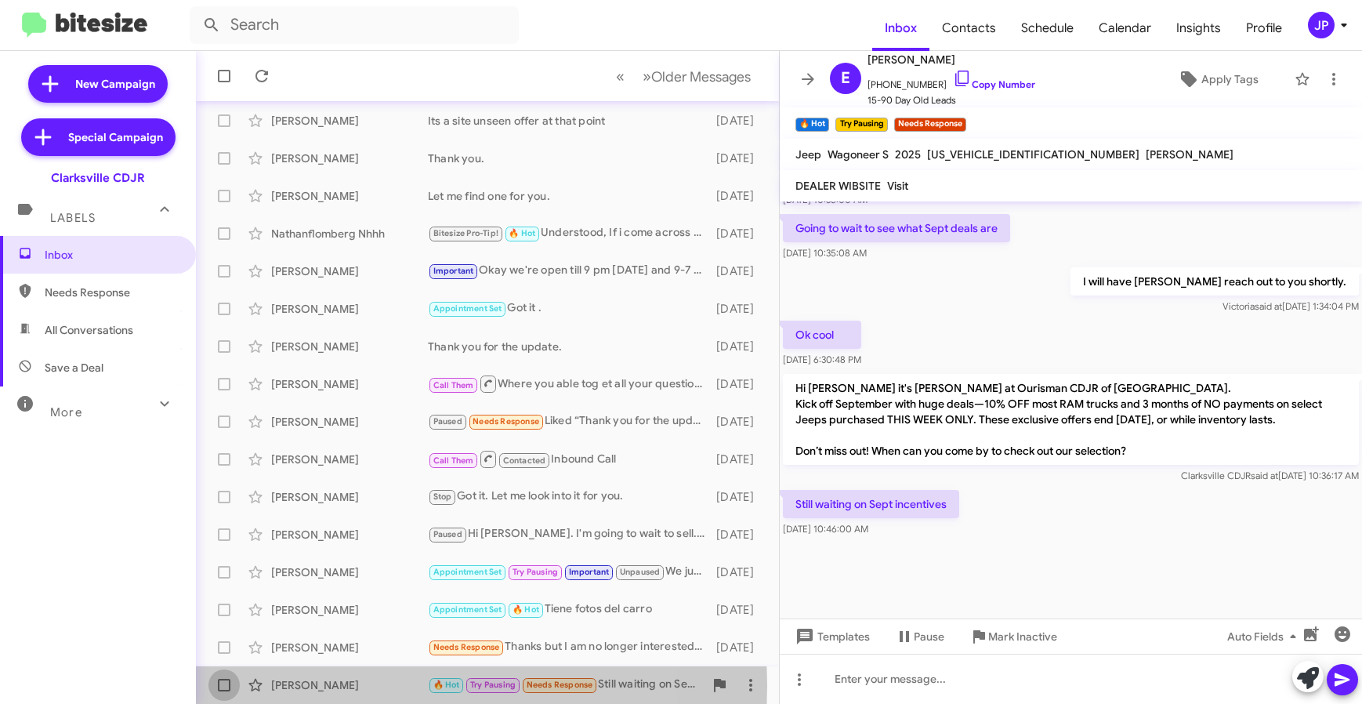
click at [224, 686] on span at bounding box center [224, 685] width 13 height 13
click at [224, 691] on input "checkbox" at bounding box center [223, 691] width 1 height 1
checkbox input "true"
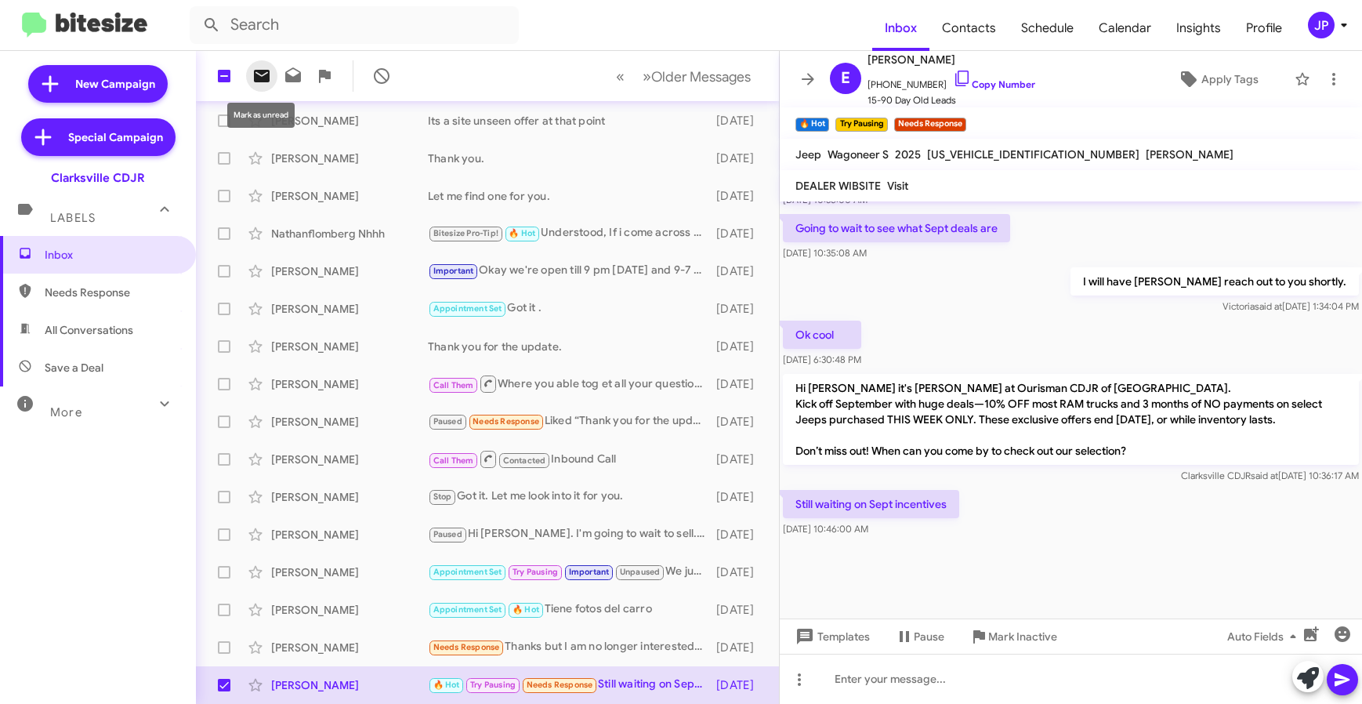
click at [263, 82] on icon at bounding box center [261, 76] width 19 height 19
click at [698, 92] on mat-toolbar-row "1 « Previous » Next Older Messages" at bounding box center [487, 76] width 583 height 50
click at [702, 77] on span "Older Messages" at bounding box center [701, 76] width 100 height 17
